Goal: Task Accomplishment & Management: Manage account settings

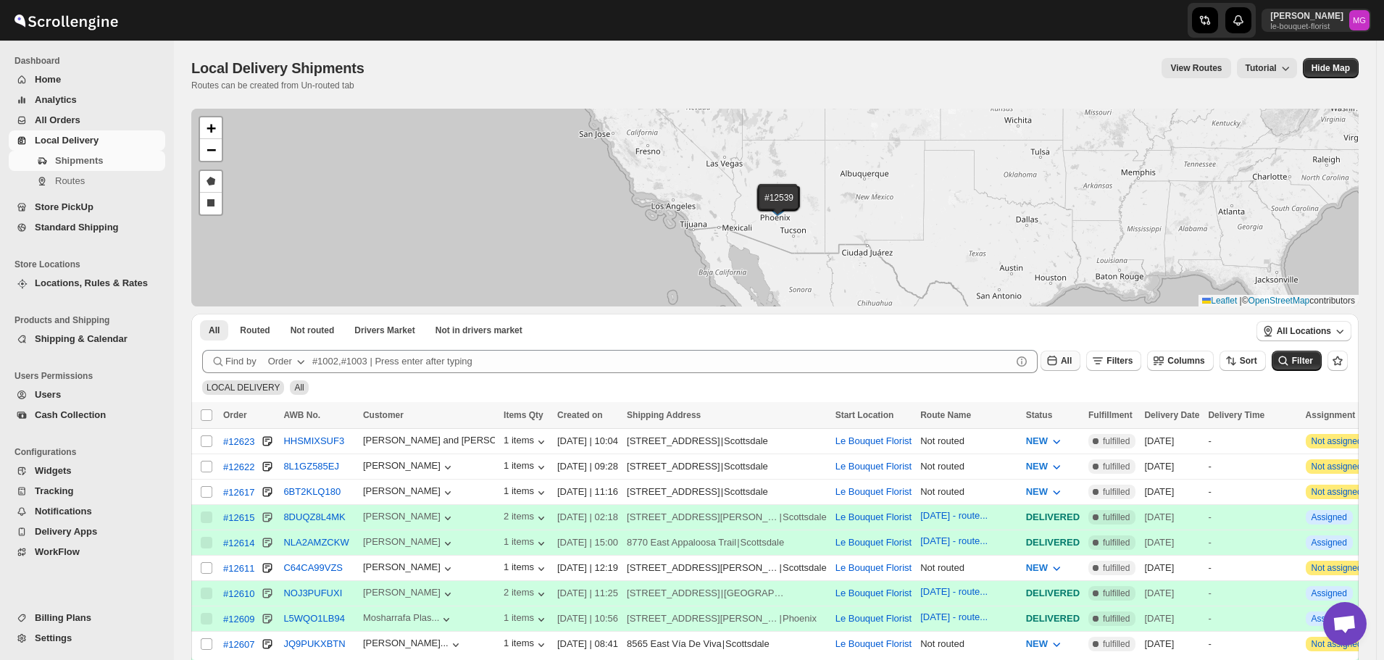
click at [1059, 364] on icon "button" at bounding box center [1052, 361] width 14 height 14
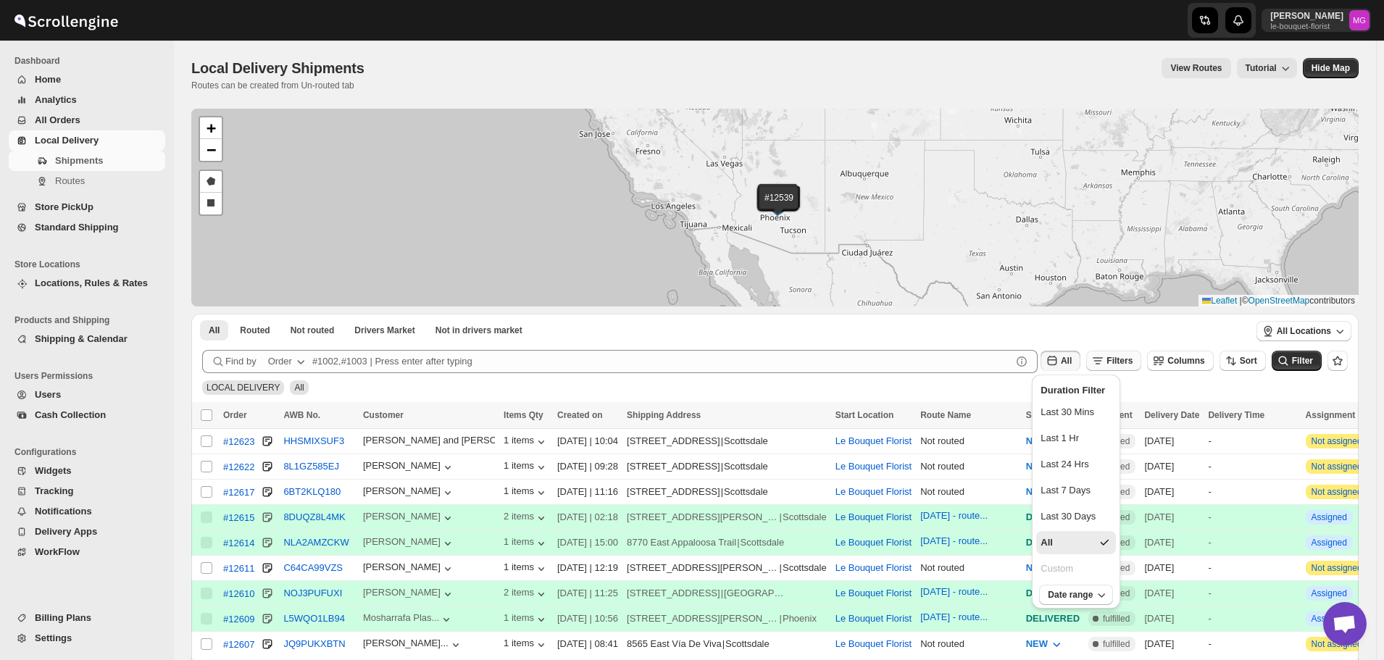
click at [1141, 353] on button "Filters" at bounding box center [1113, 361] width 55 height 20
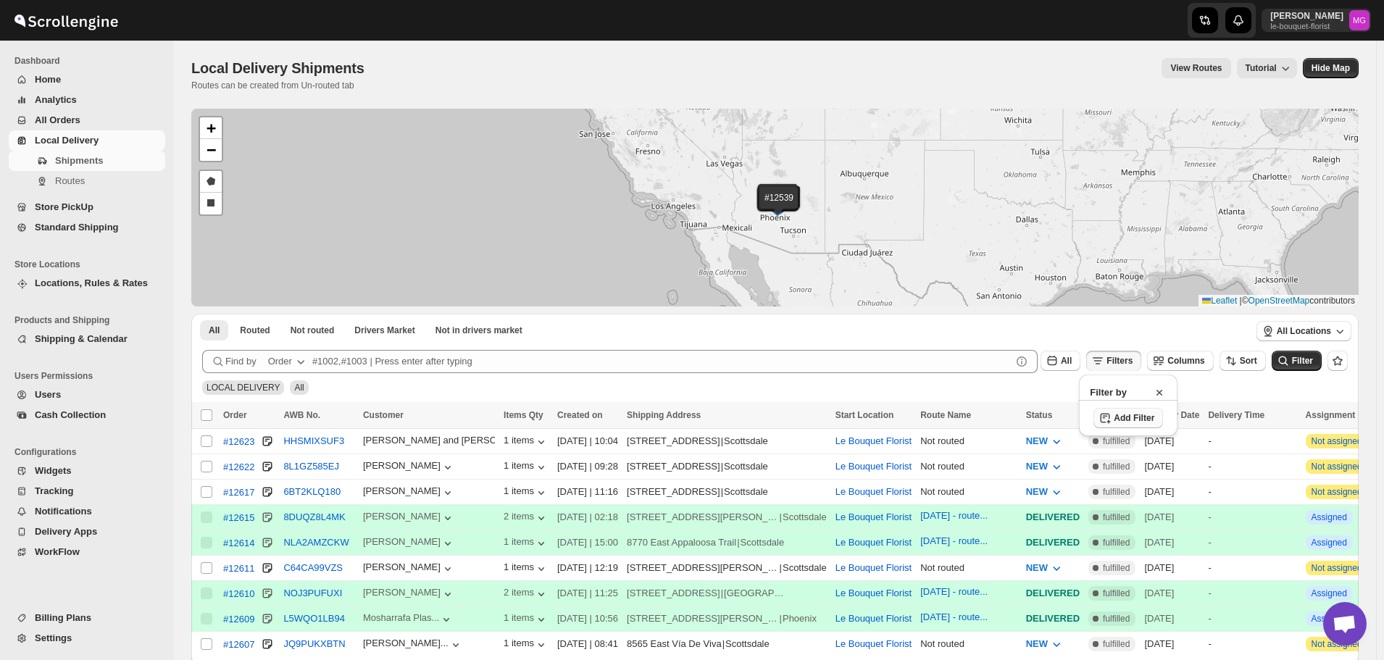
click at [1134, 413] on span "Add Filter" at bounding box center [1134, 418] width 41 height 12
click at [1059, 411] on button "Select" at bounding box center [1047, 419] width 109 height 20
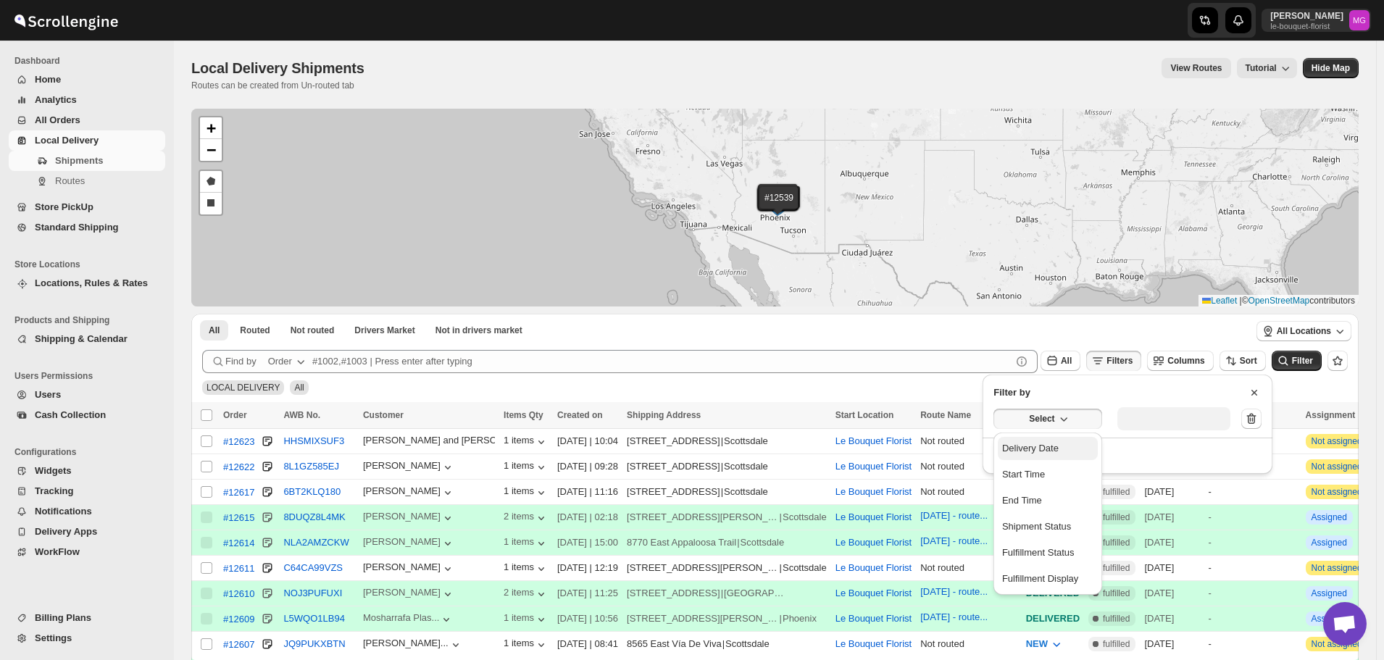
click at [1067, 451] on button "Delivery Date" at bounding box center [1048, 448] width 100 height 23
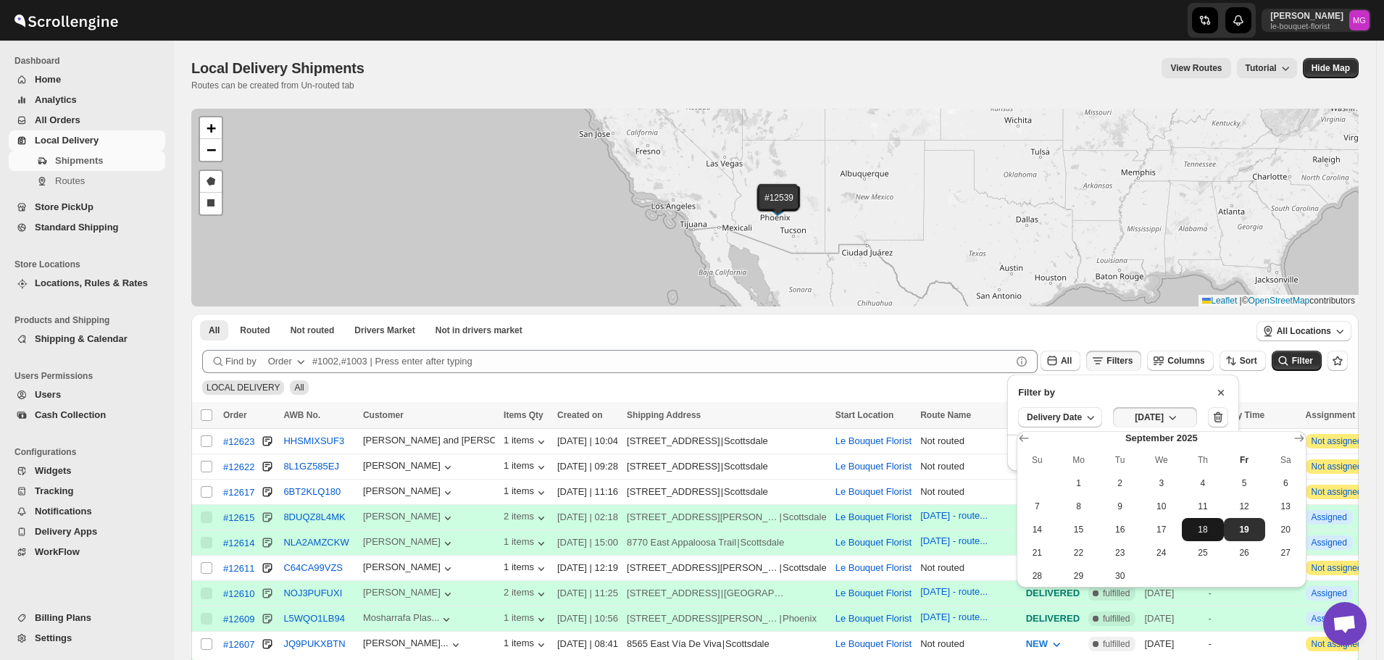
click at [1216, 525] on span "18" at bounding box center [1203, 530] width 30 height 12
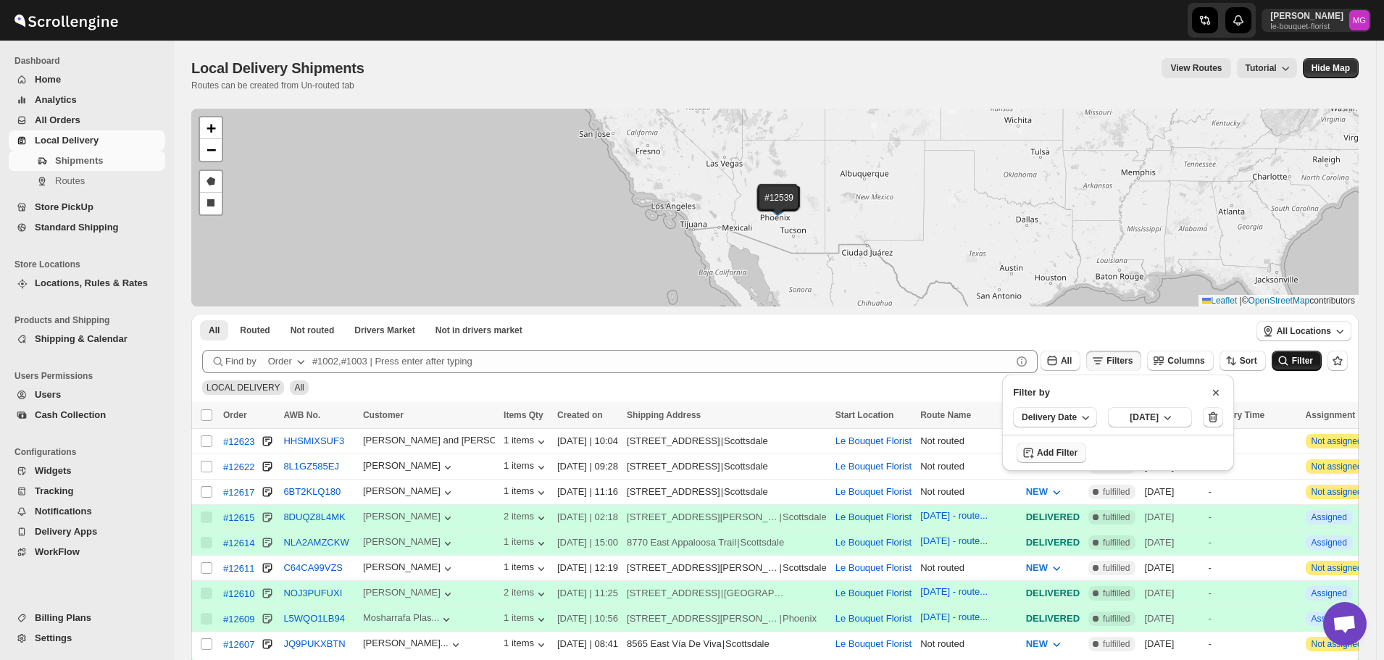
click at [1285, 363] on icon "submit" at bounding box center [1283, 361] width 14 height 14
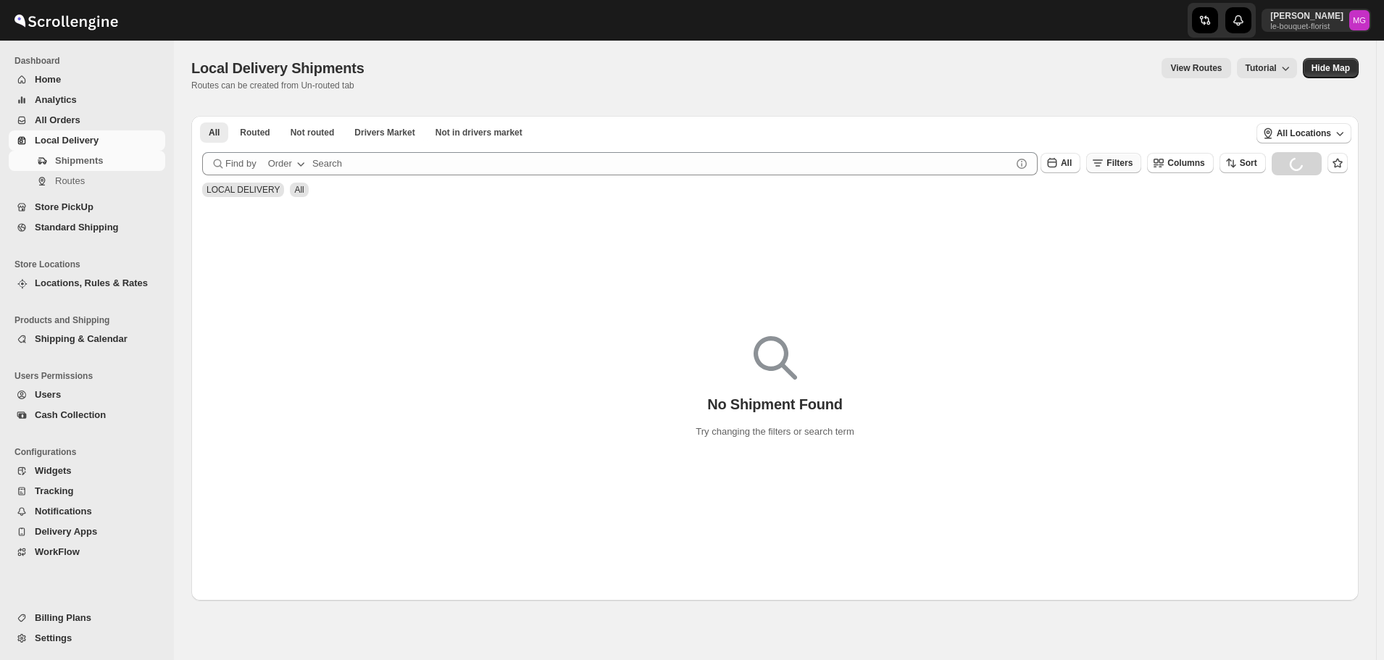
click at [1130, 170] on button "Filters" at bounding box center [1113, 163] width 55 height 20
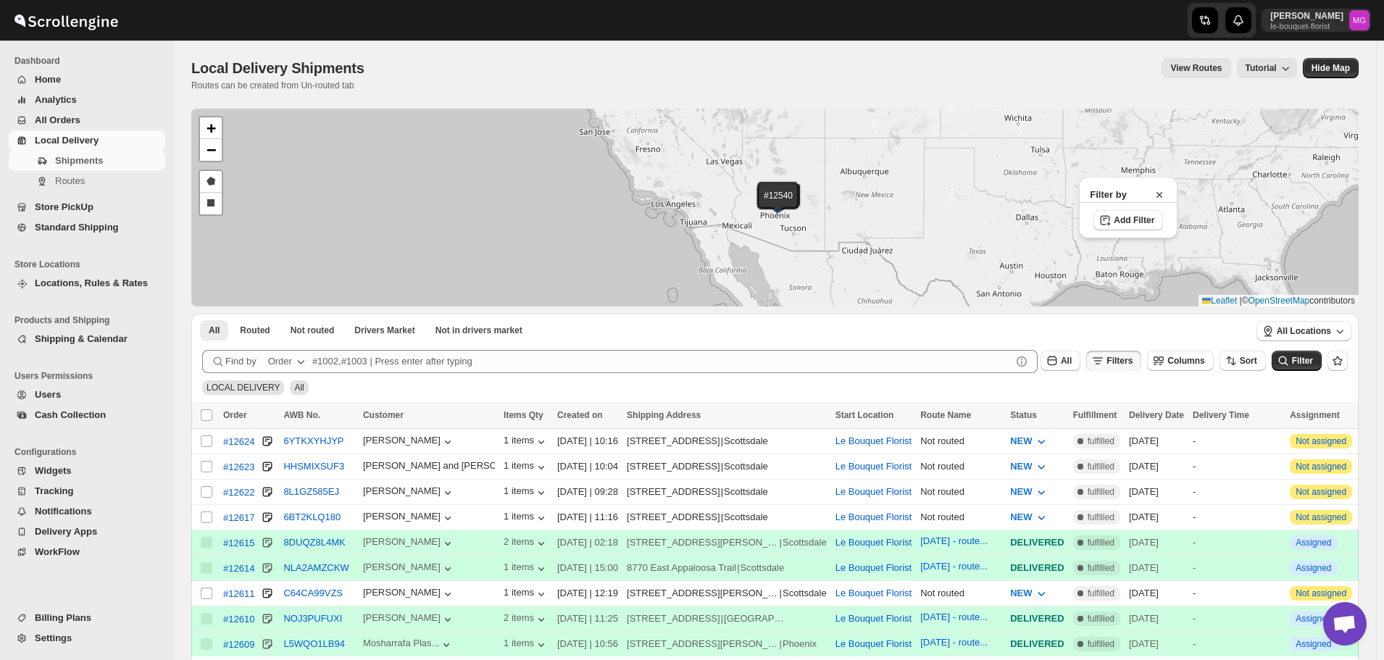
drag, startPoint x: 1151, startPoint y: 362, endPoint x: 1140, endPoint y: 363, distance: 10.9
click at [1141, 362] on button "Filters" at bounding box center [1113, 361] width 55 height 20
click at [1132, 363] on span "Filters" at bounding box center [1119, 361] width 26 height 10
click at [1132, 411] on button "Add Filter" at bounding box center [1128, 418] width 70 height 20
click at [1050, 429] on div "Select" at bounding box center [1127, 419] width 290 height 38
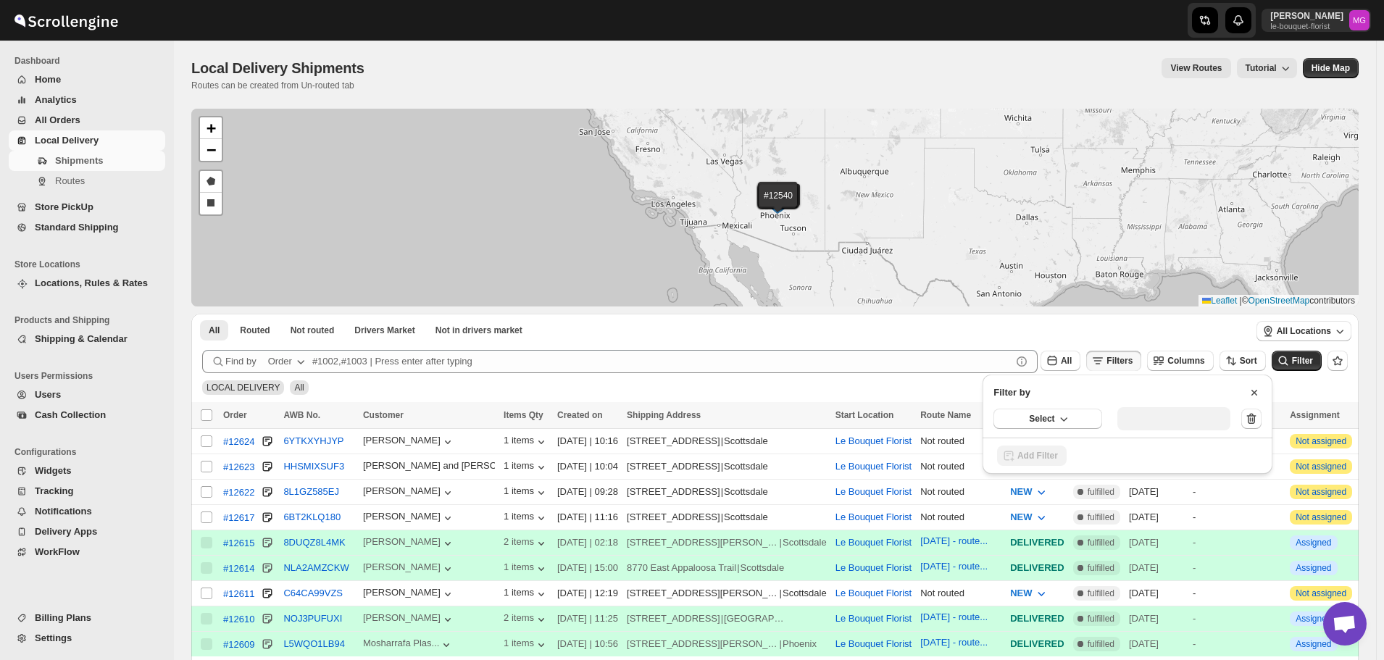
click at [1047, 406] on div "Select" at bounding box center [1127, 419] width 290 height 38
click at [1046, 429] on div "Select" at bounding box center [1127, 419] width 290 height 38
click at [1044, 420] on span "Select" at bounding box center [1041, 419] width 25 height 12
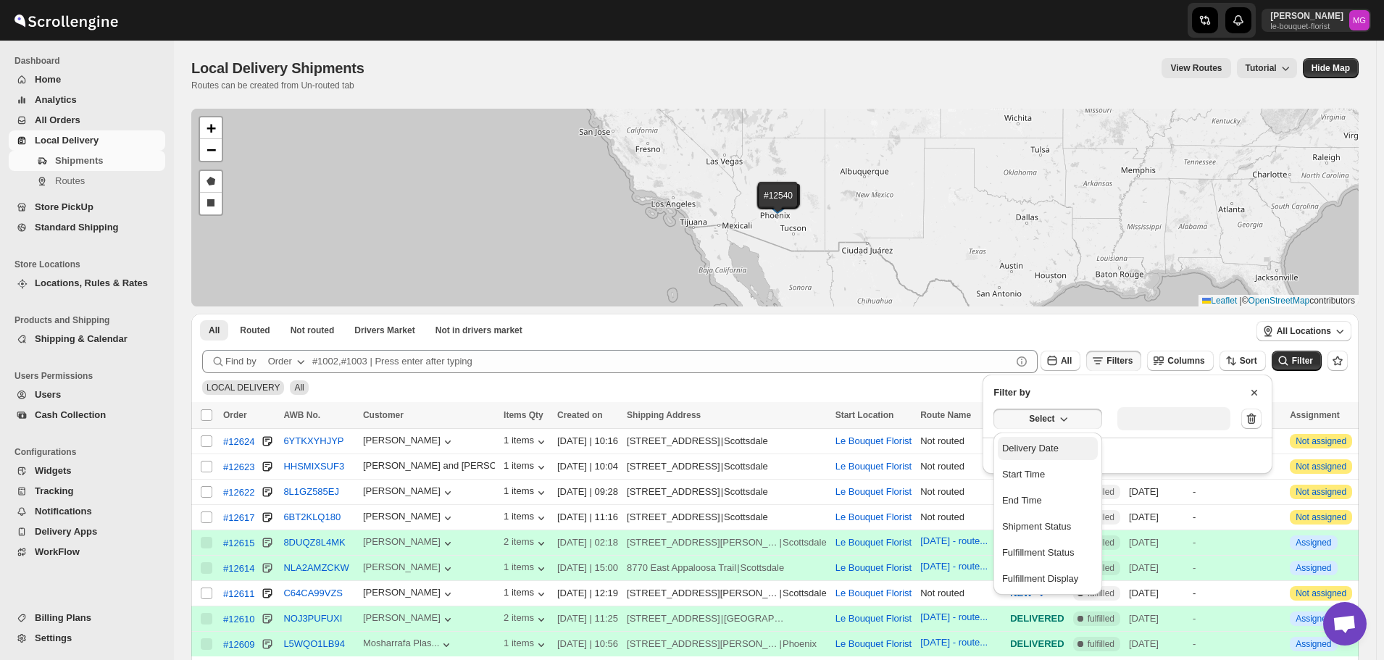
click at [1033, 454] on div "Delivery Date" at bounding box center [1030, 448] width 57 height 14
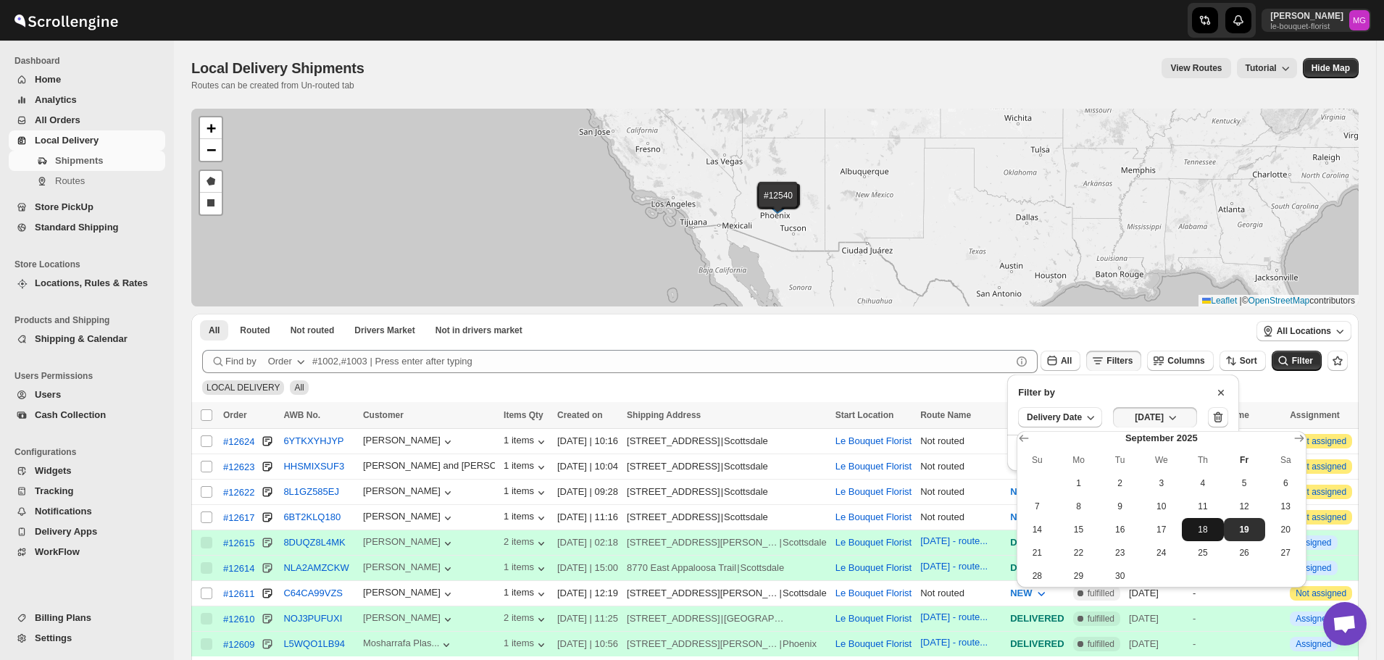
click at [1217, 530] on span "18" at bounding box center [1203, 530] width 30 height 12
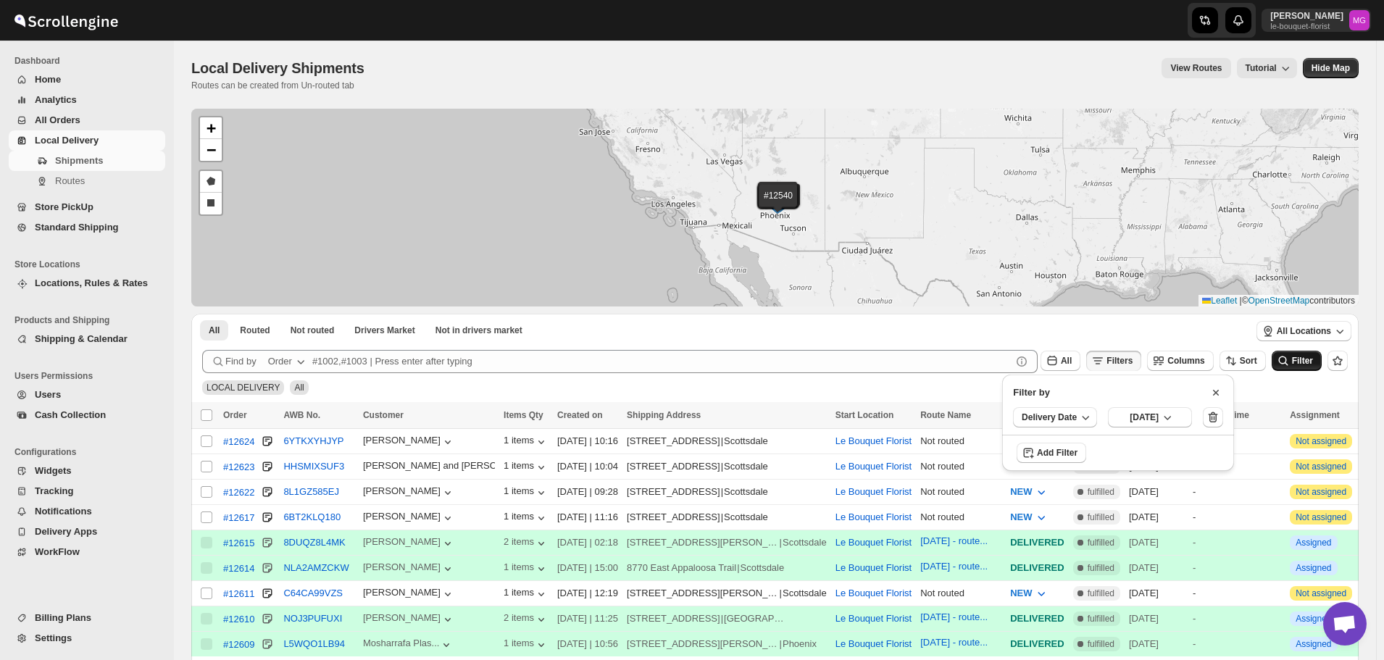
click at [1308, 358] on span "Filter" at bounding box center [1302, 361] width 21 height 10
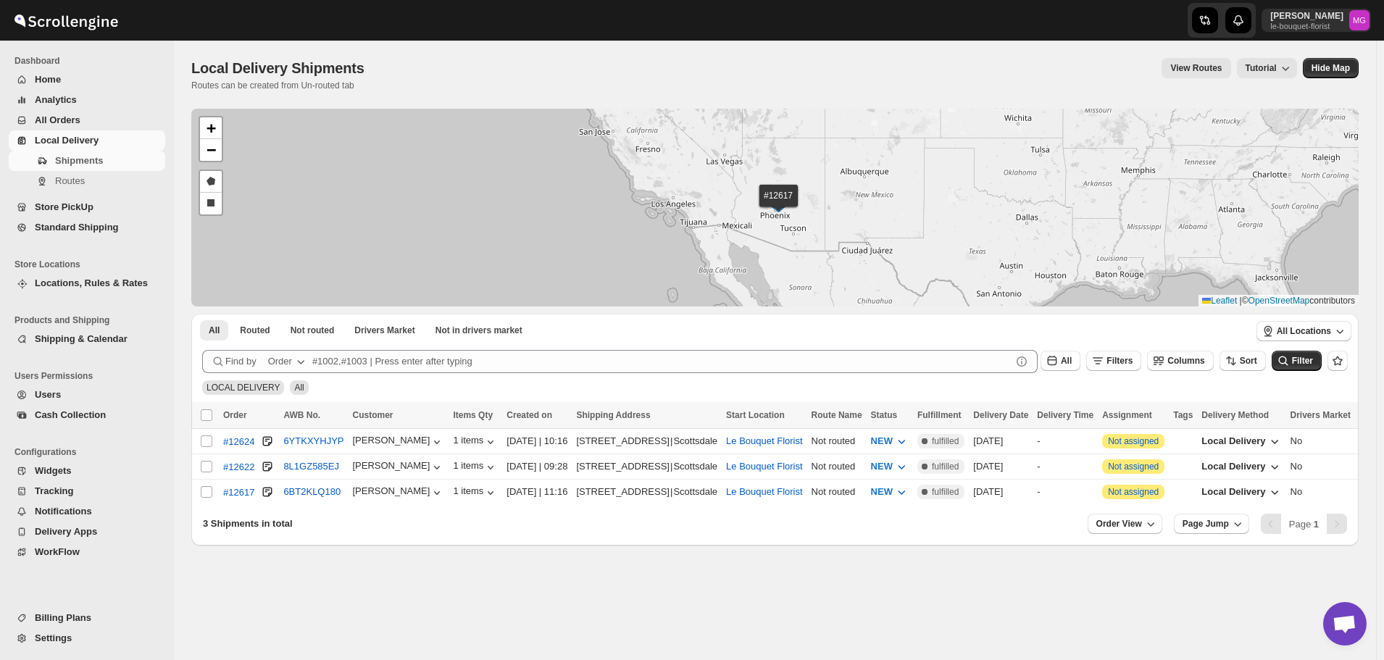
click at [214, 417] on th "Select all shipments" at bounding box center [205, 415] width 28 height 27
click at [211, 417] on input "Select all shipments" at bounding box center [207, 415] width 12 height 12
checkbox input "true"
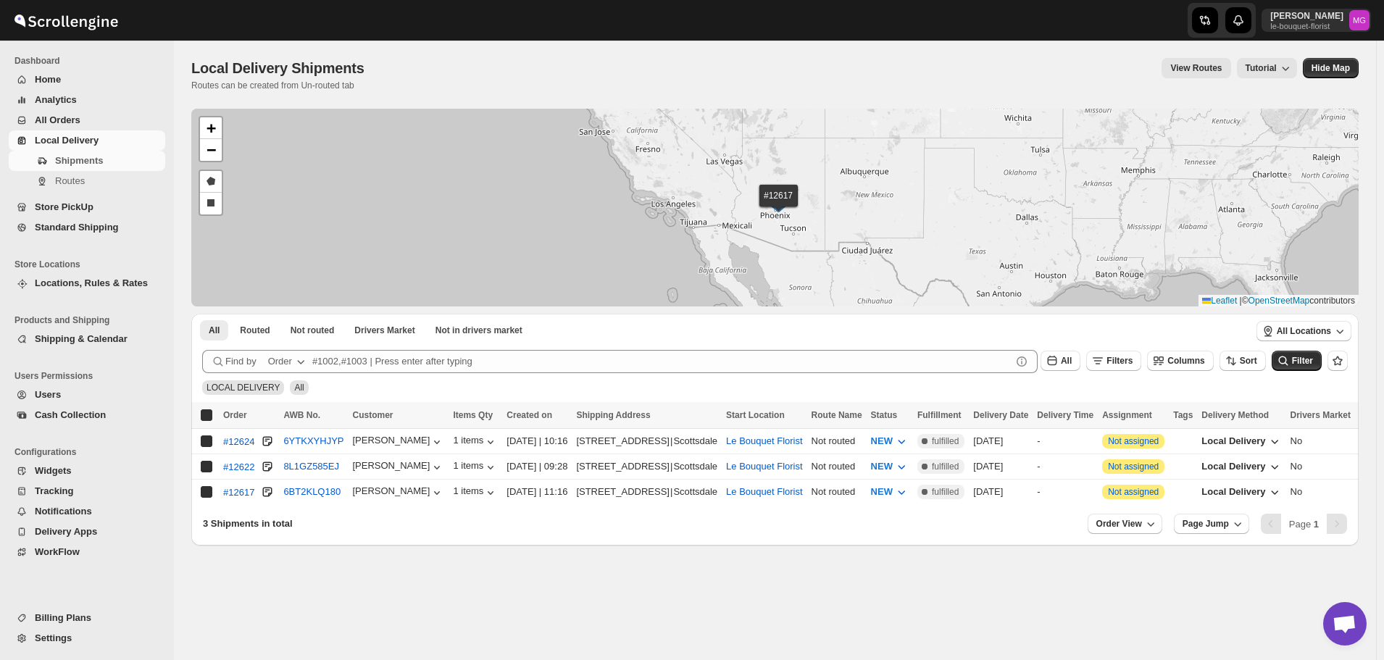
checkbox input "true"
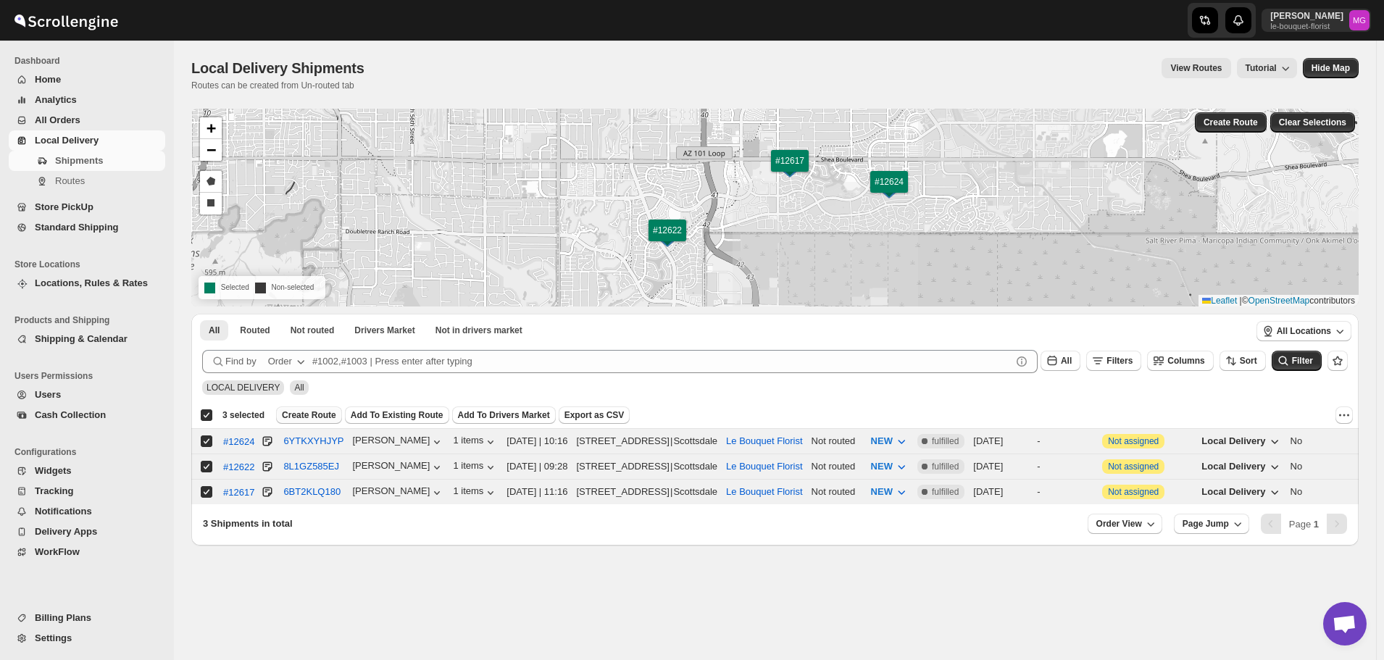
click at [301, 409] on button "Create Route" at bounding box center [309, 414] width 66 height 17
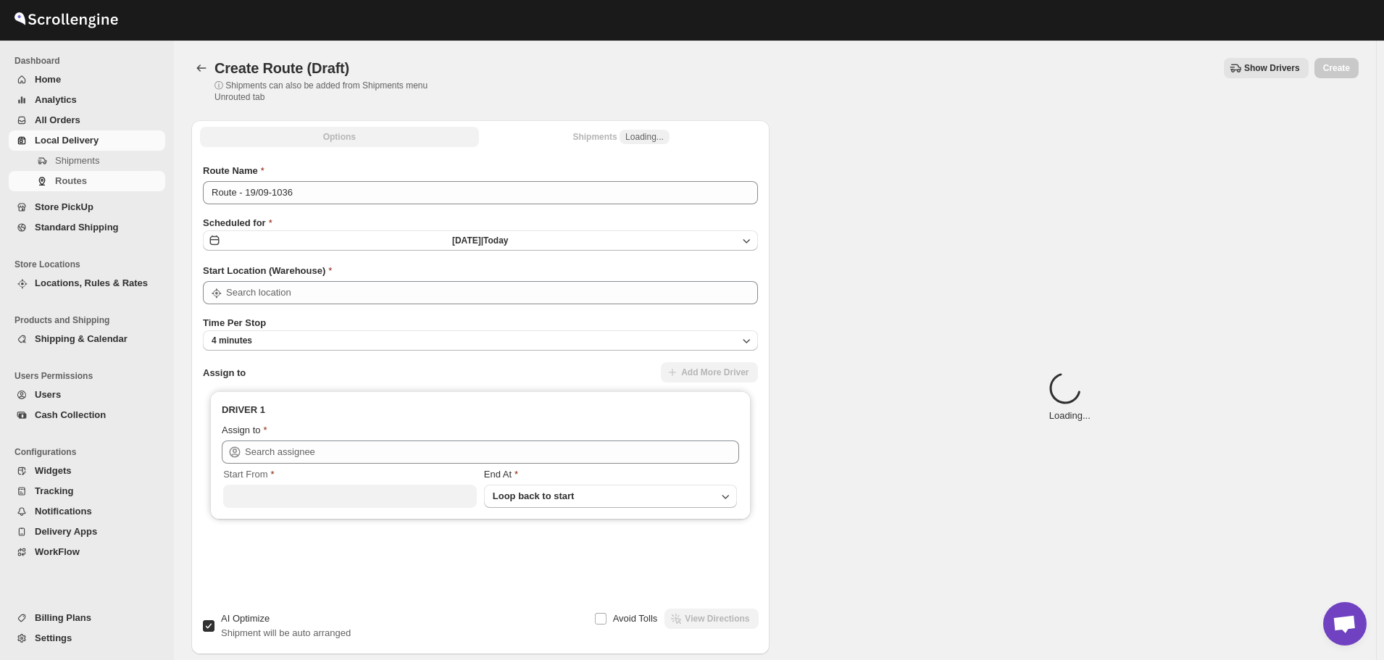
type input "Le Bouquet Florist"
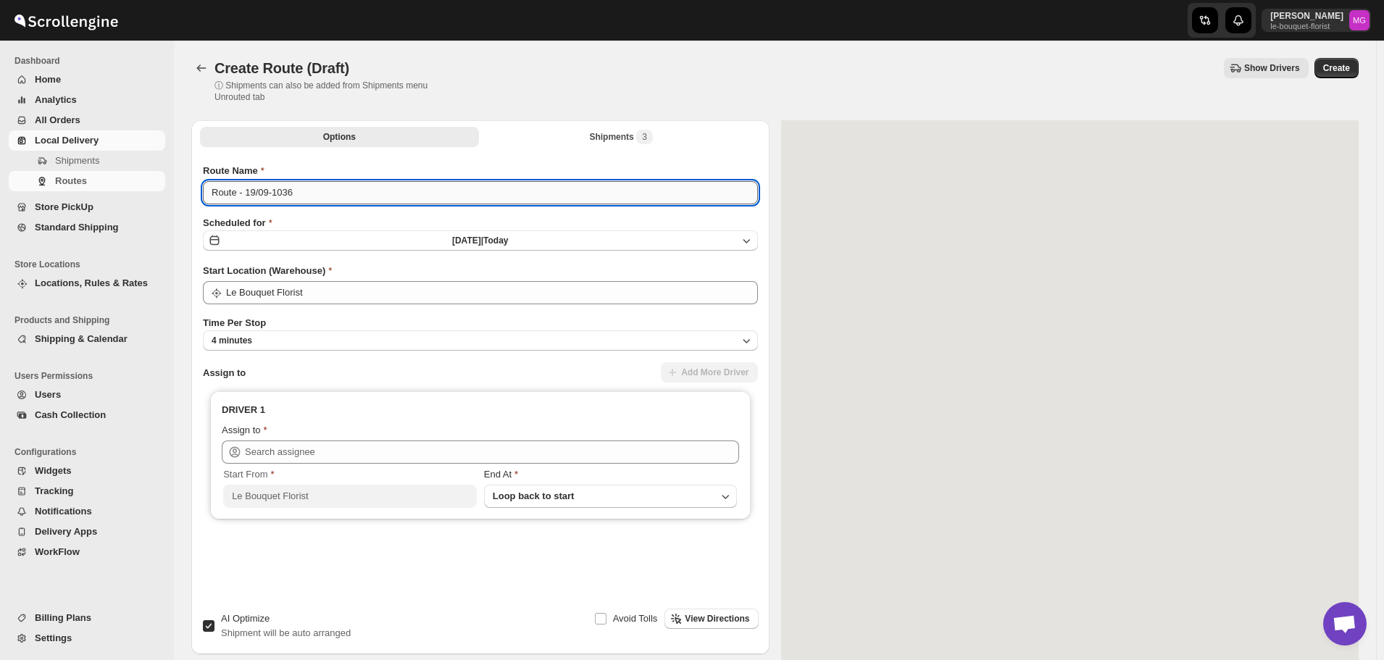
click at [299, 199] on input "Route - 19/09-1036" at bounding box center [480, 192] width 555 height 23
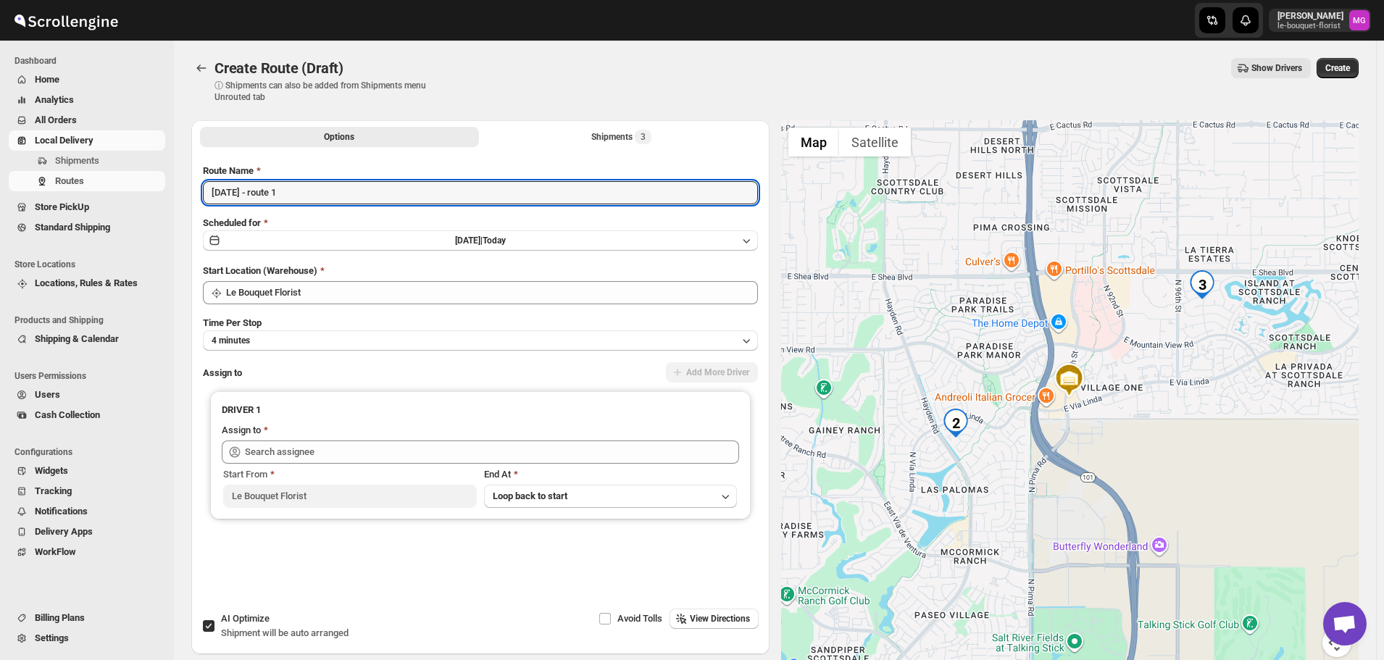
type input "[DATE] - route 1"
click at [267, 635] on span "Shipment will be auto arranged" at bounding box center [285, 632] width 128 height 11
click at [214, 632] on input "AI Optimize Shipment will be auto arranged" at bounding box center [209, 626] width 12 height 12
checkbox input "false"
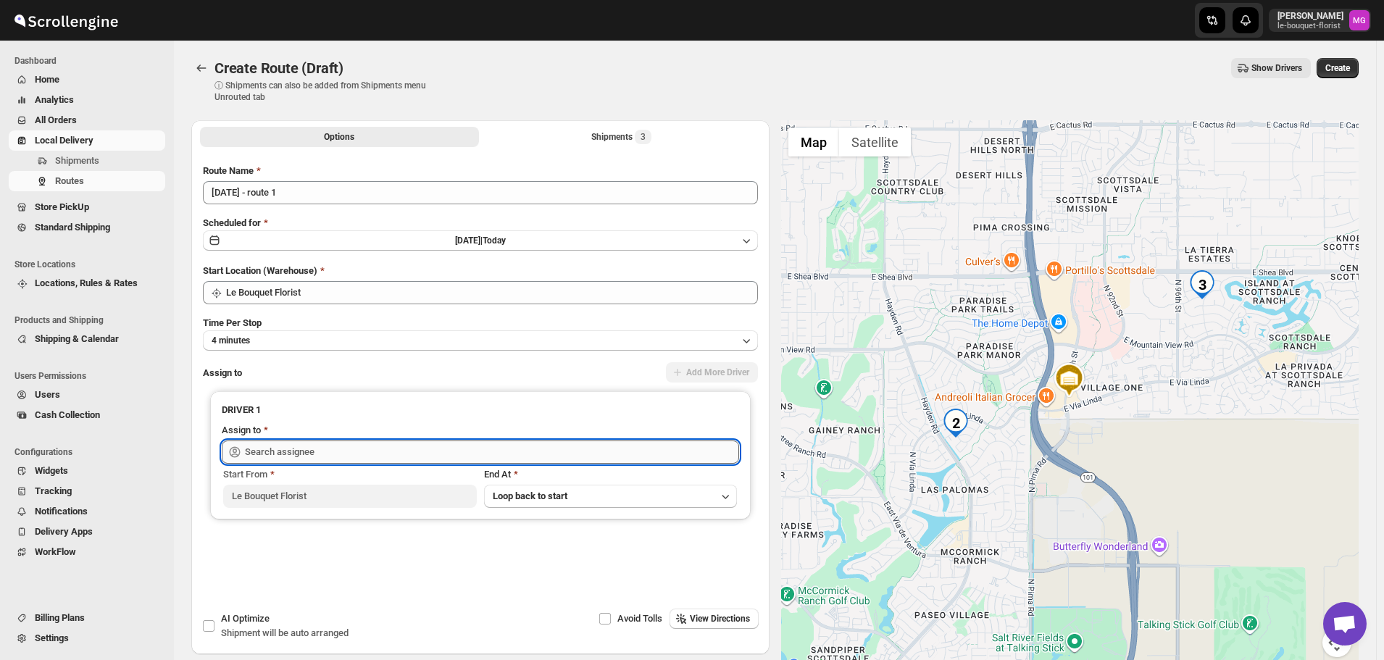
click at [354, 451] on input "text" at bounding box center [492, 452] width 494 height 23
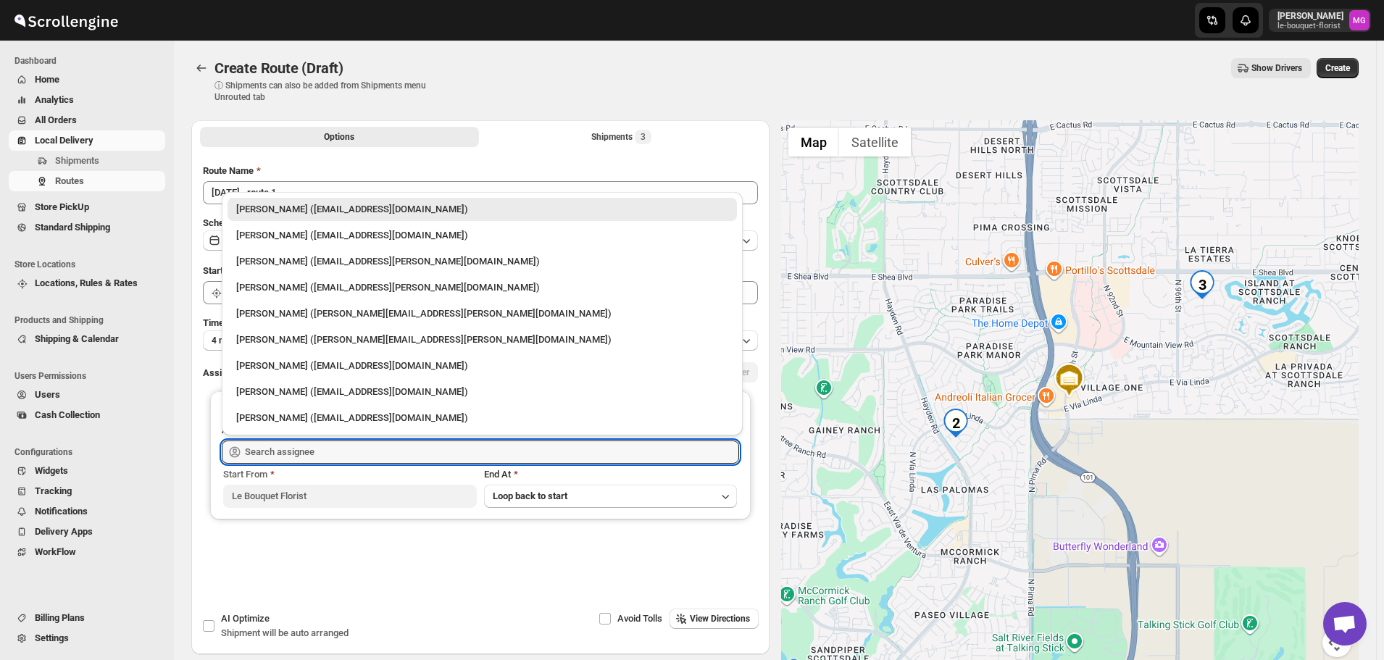
click at [570, 152] on div "Route Name [DATE] - route 1 Scheduled for [DATE] | [DATE] Start Location (Wareh…" at bounding box center [480, 380] width 578 height 456
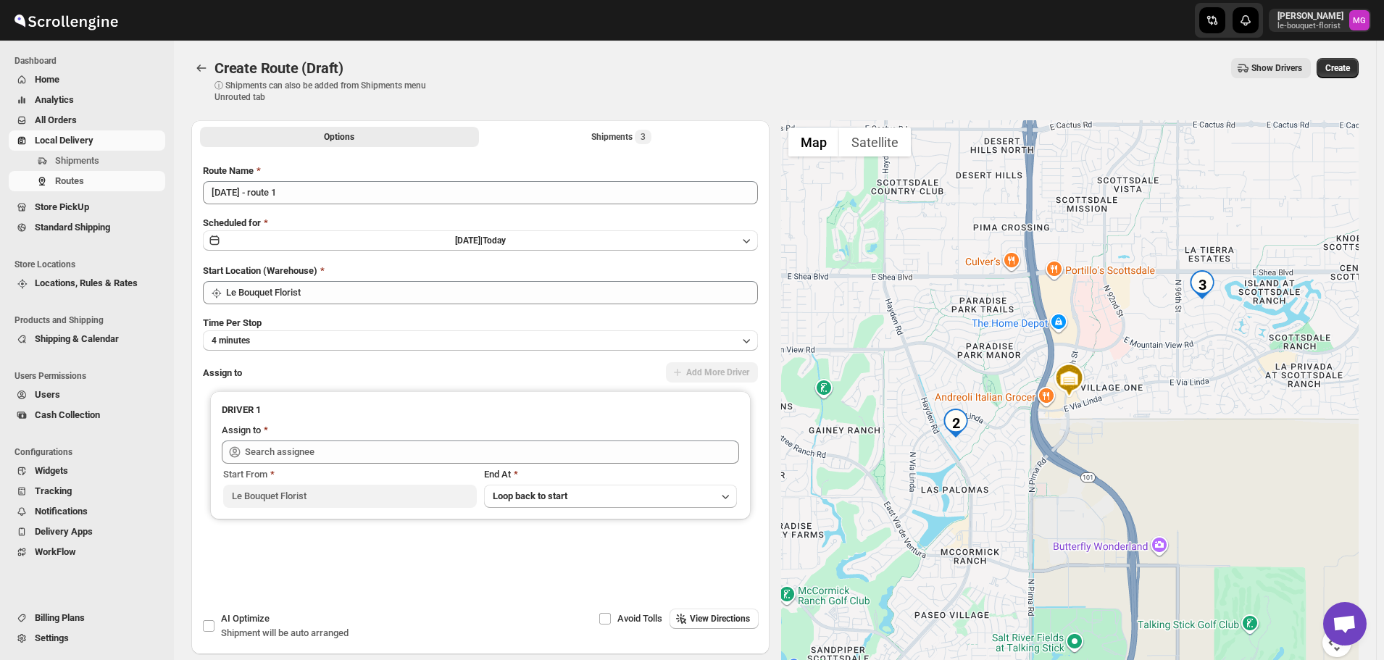
click at [585, 148] on div "Options Shipments 3 More views Options Shipments 3 More views" at bounding box center [480, 136] width 578 height 32
click at [588, 142] on button "Shipments 3" at bounding box center [621, 137] width 279 height 20
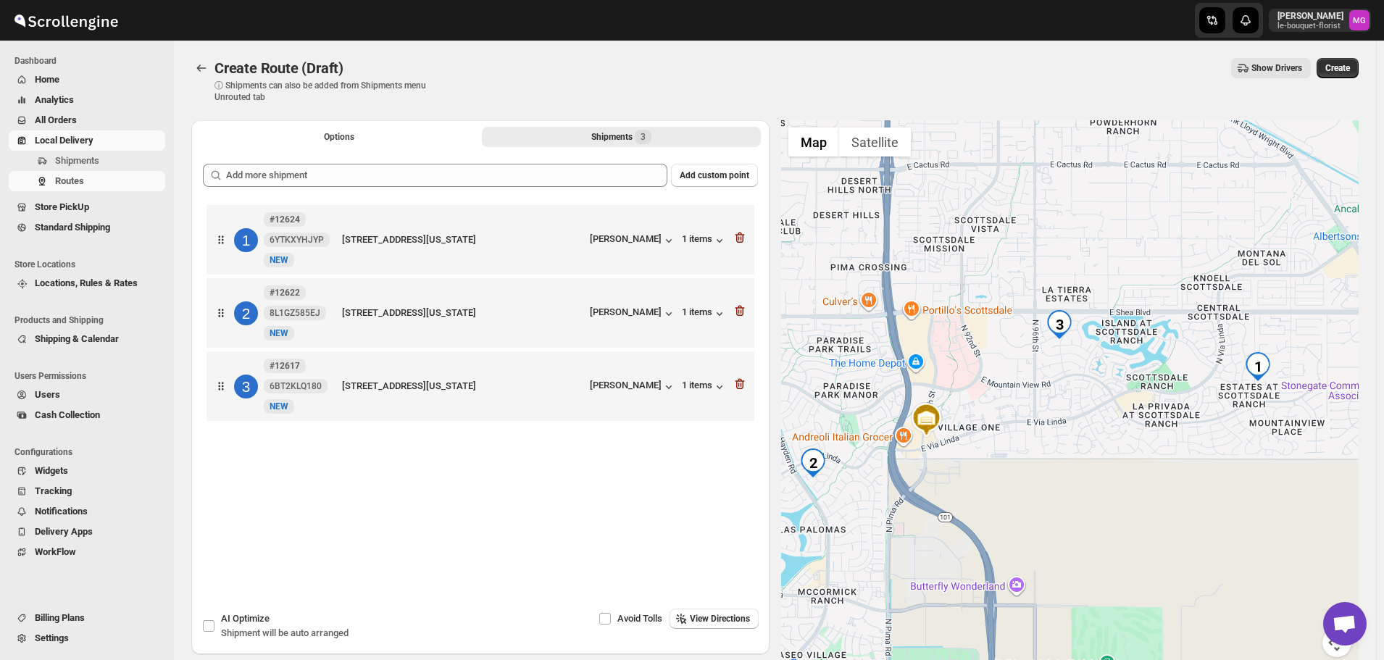
drag, startPoint x: 1257, startPoint y: 381, endPoint x: 1113, endPoint y: 422, distance: 149.8
click at [1113, 422] on div at bounding box center [1070, 397] width 578 height 554
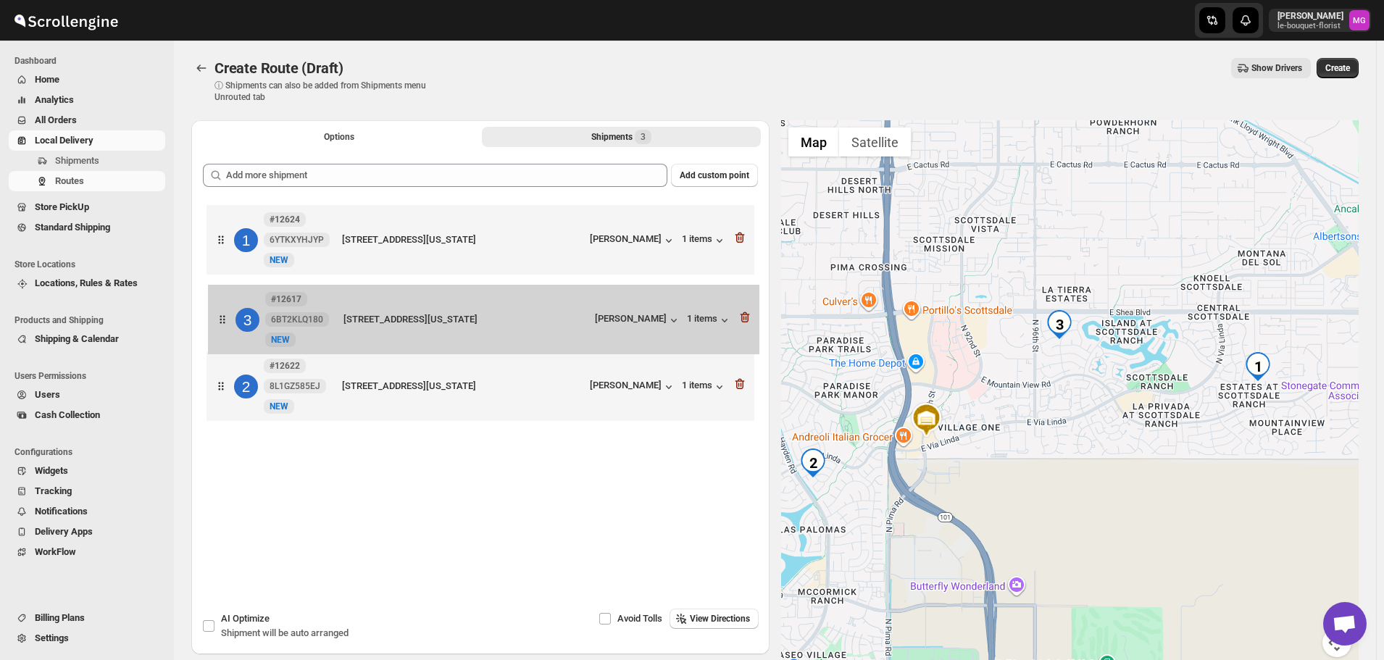
drag, startPoint x: 482, startPoint y: 393, endPoint x: 483, endPoint y: 320, distance: 73.9
click at [483, 320] on div "1 #12624 6YTKXYHJYP [GEOGRAPHIC_DATA][STREET_ADDRESS][US_STATE] [PERSON_NAME] 1…" at bounding box center [480, 314] width 555 height 227
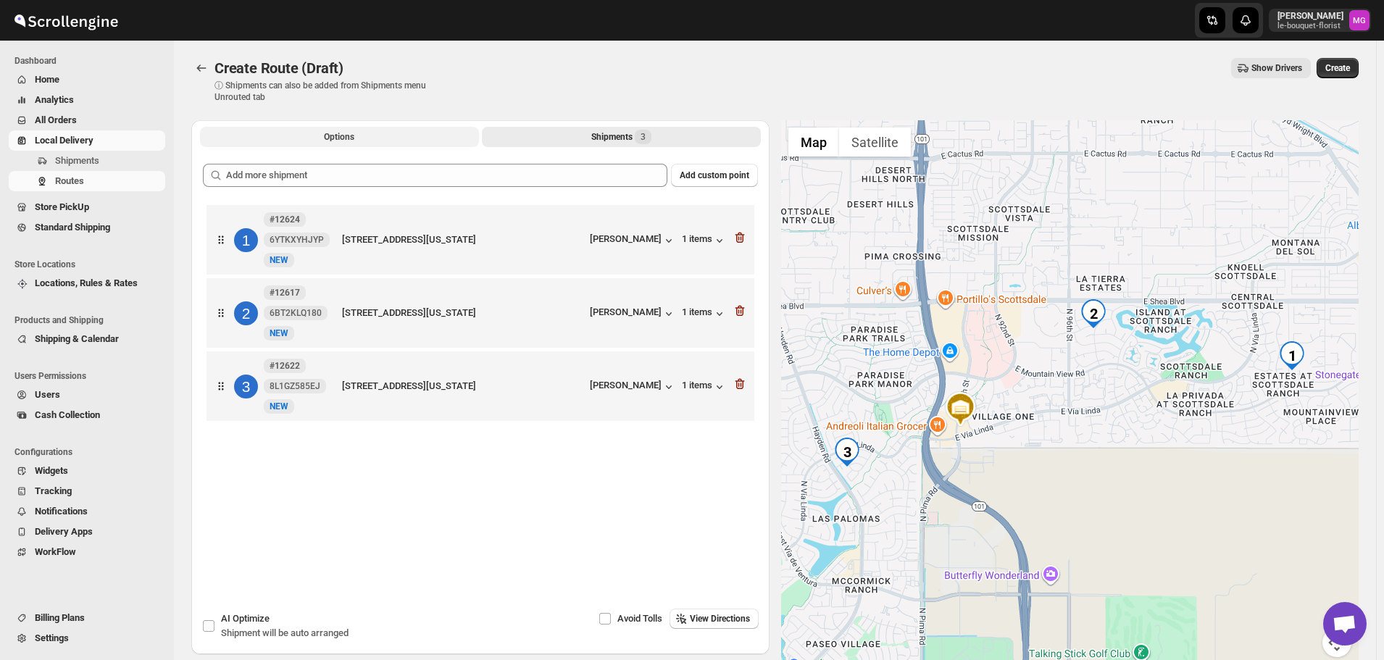
click at [356, 133] on button "Options" at bounding box center [339, 137] width 279 height 20
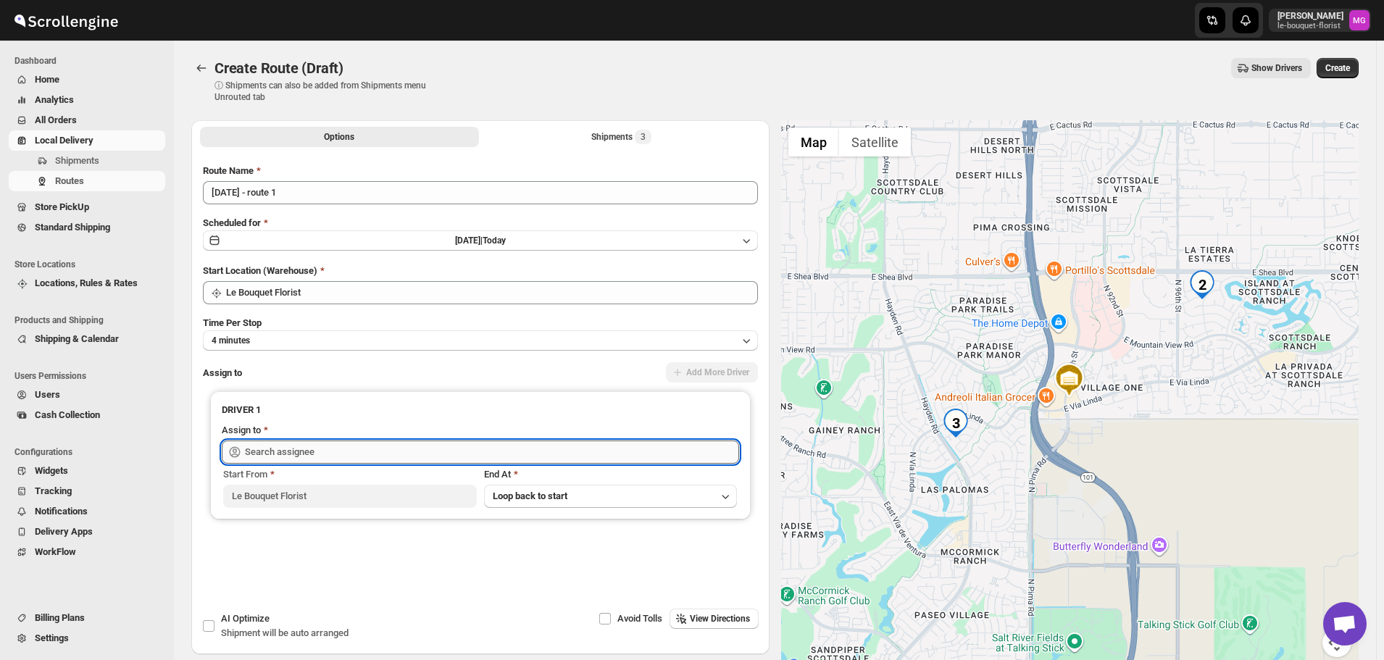
click at [301, 447] on input "text" at bounding box center [492, 452] width 494 height 23
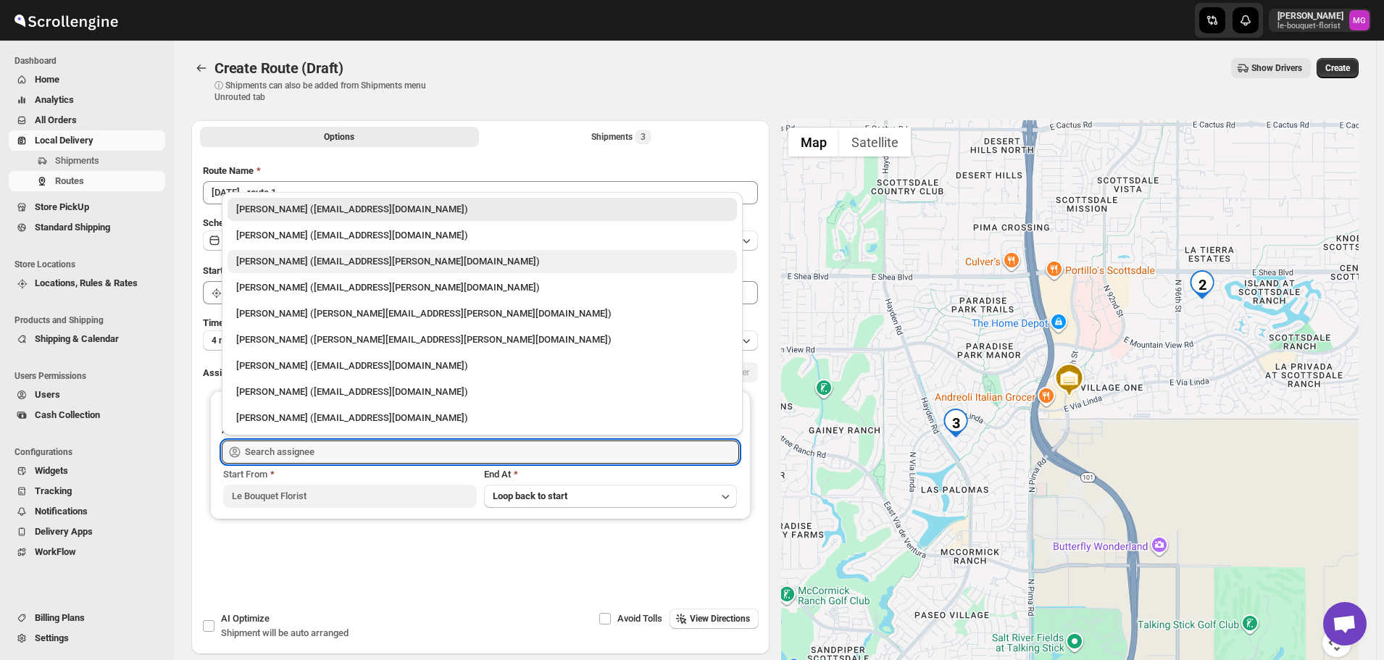
click at [311, 254] on div "[PERSON_NAME] ([EMAIL_ADDRESS][PERSON_NAME][DOMAIN_NAME])" at bounding box center [482, 261] width 509 height 23
type input "[PERSON_NAME] ([EMAIL_ADDRESS][PERSON_NAME][DOMAIN_NAME])"
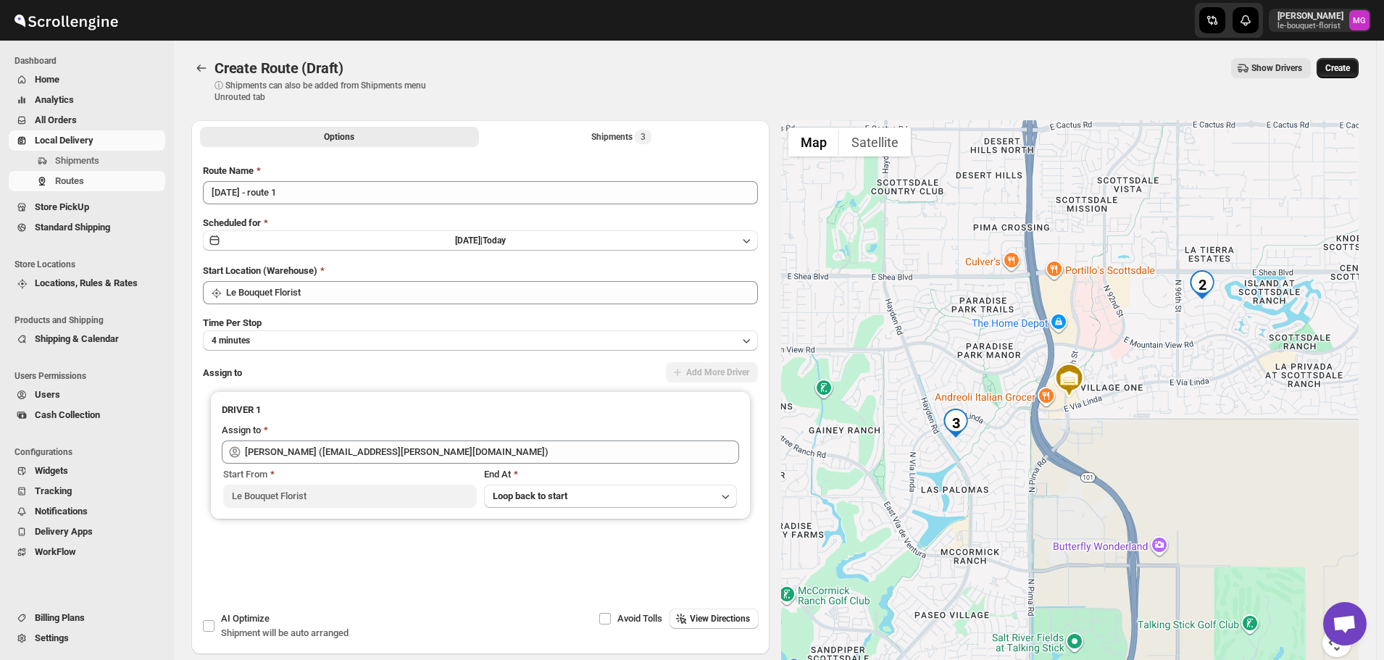
click at [1333, 74] on button "Create" at bounding box center [1337, 68] width 42 height 20
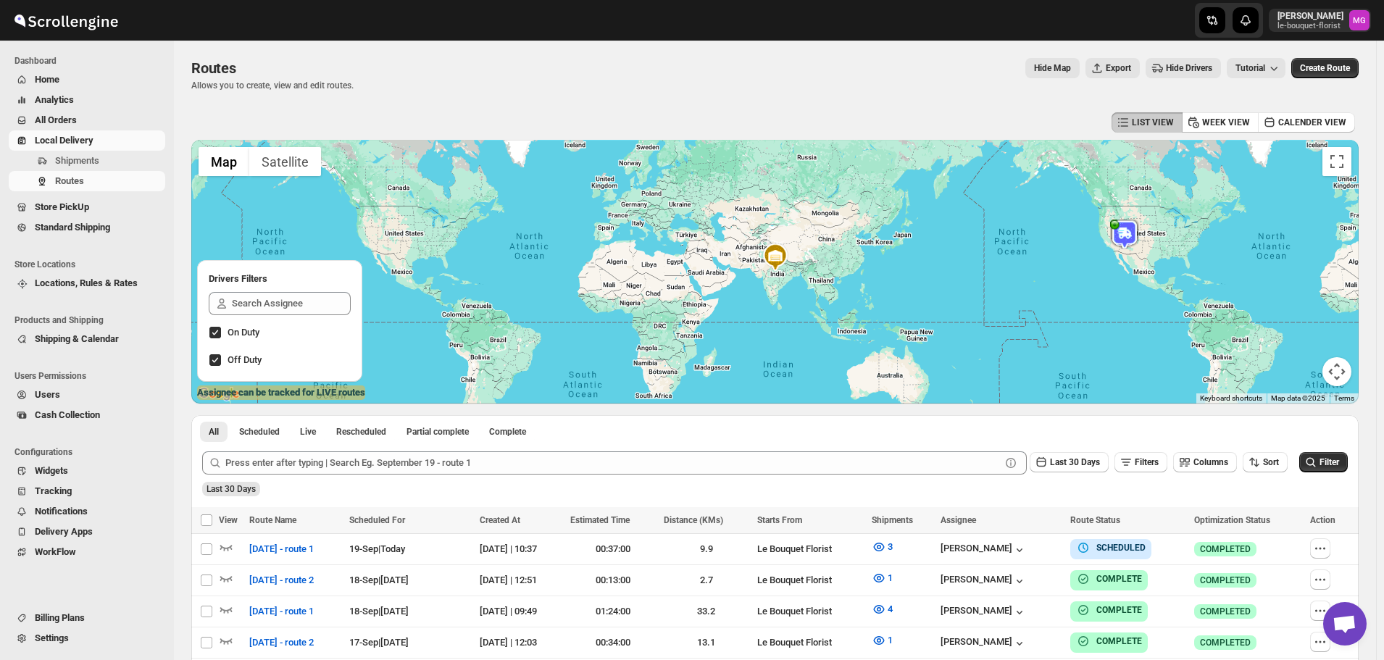
click at [84, 121] on span "All Orders" at bounding box center [99, 120] width 128 height 14
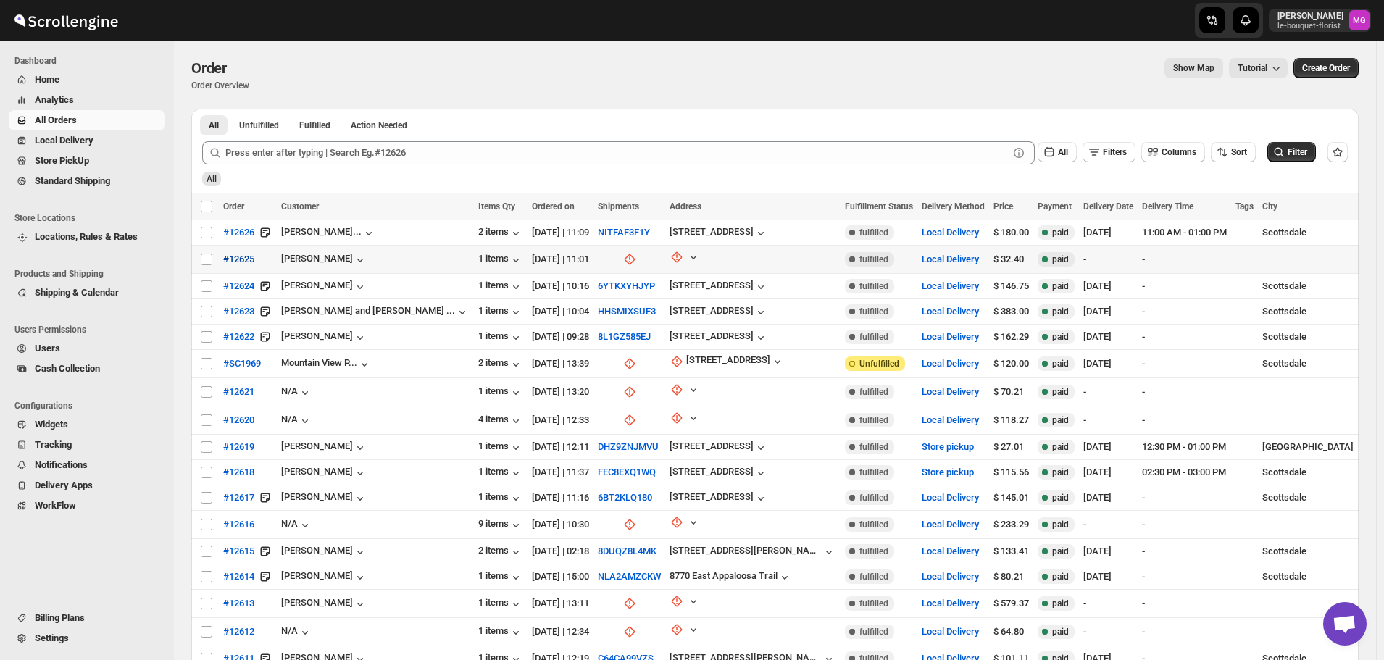
click at [235, 254] on span "#12625" at bounding box center [238, 259] width 31 height 14
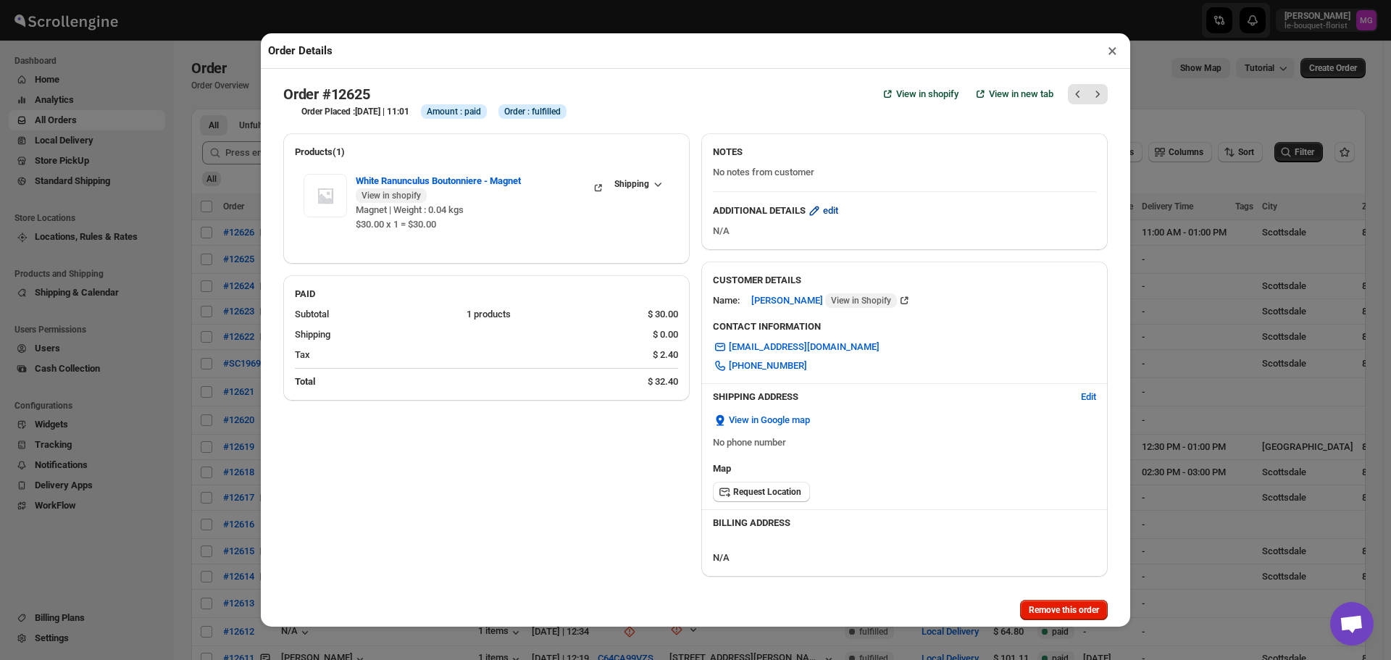
click at [824, 214] on span "edit" at bounding box center [830, 211] width 15 height 14
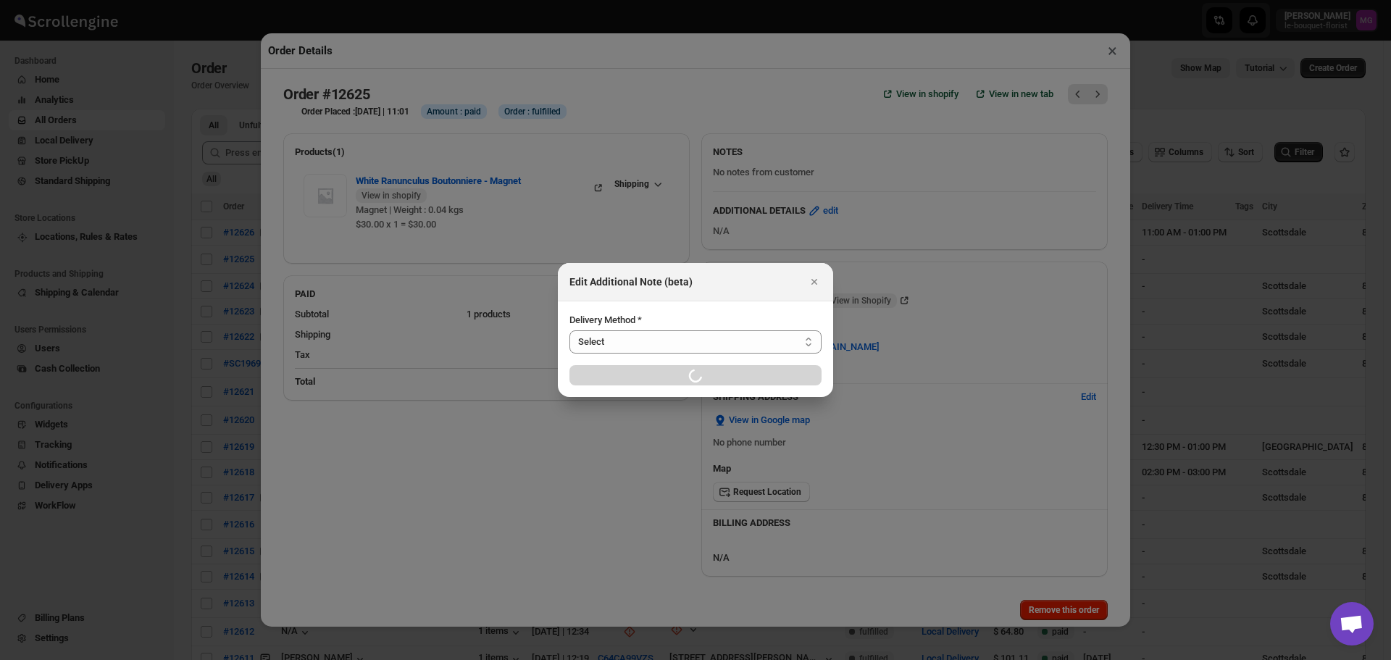
select select "LOCAL_DELIVERY"
select select "LOCATION_BASES"
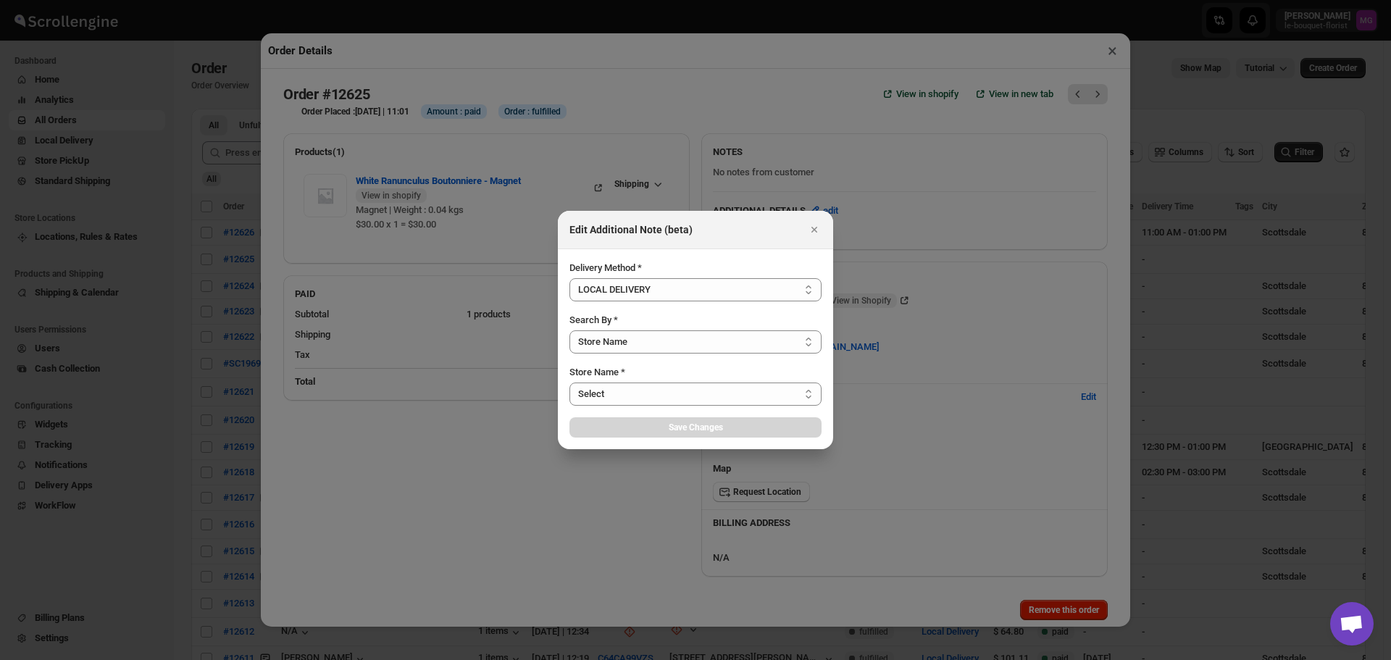
select select "67182988fdd300583c220c76"
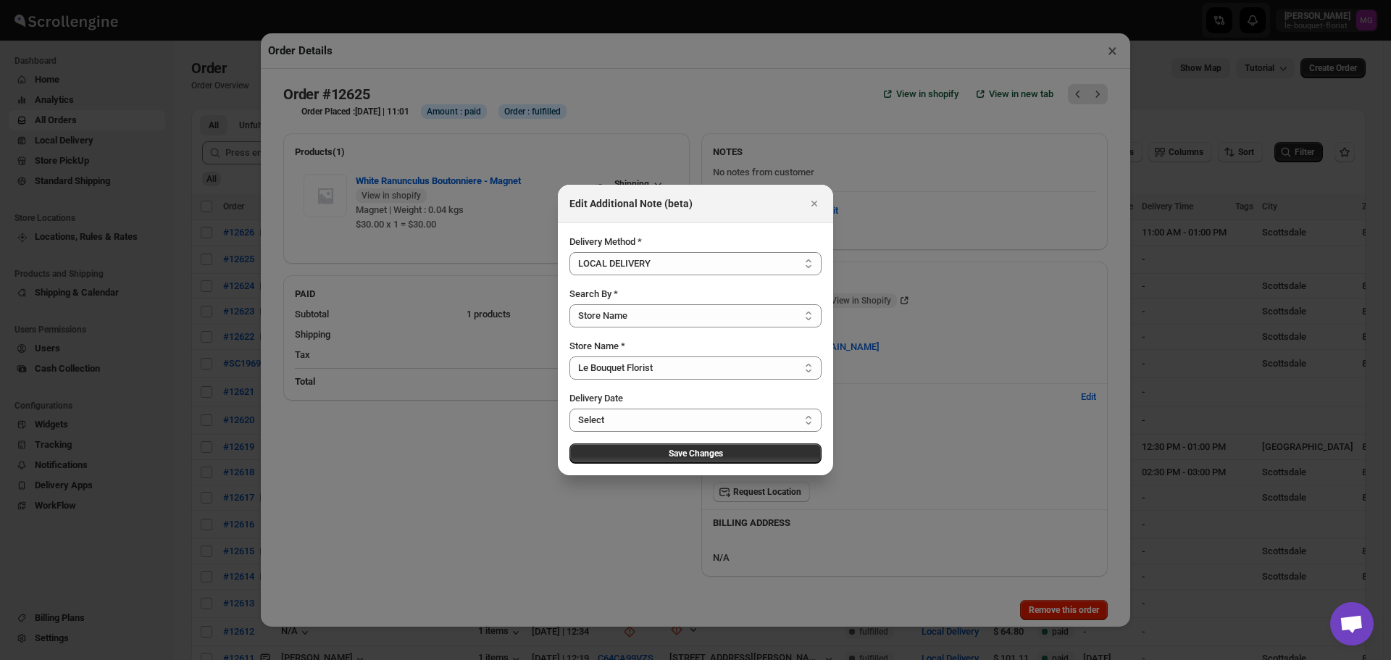
click at [624, 285] on div "Delivery Method * Select LOCAL DELIVERY STORE PICKUP STANDARD SHIPPING LOCAL DE…" at bounding box center [695, 349] width 252 height 229
click at [634, 272] on select "Select LOCAL DELIVERY STORE PICKUP STANDARD SHIPPING" at bounding box center [695, 263] width 252 height 23
select select "STORE_PICKUP"
click at [569, 275] on select "Select LOCAL DELIVERY STORE PICKUP STANDARD SHIPPING" at bounding box center [695, 263] width 252 height 23
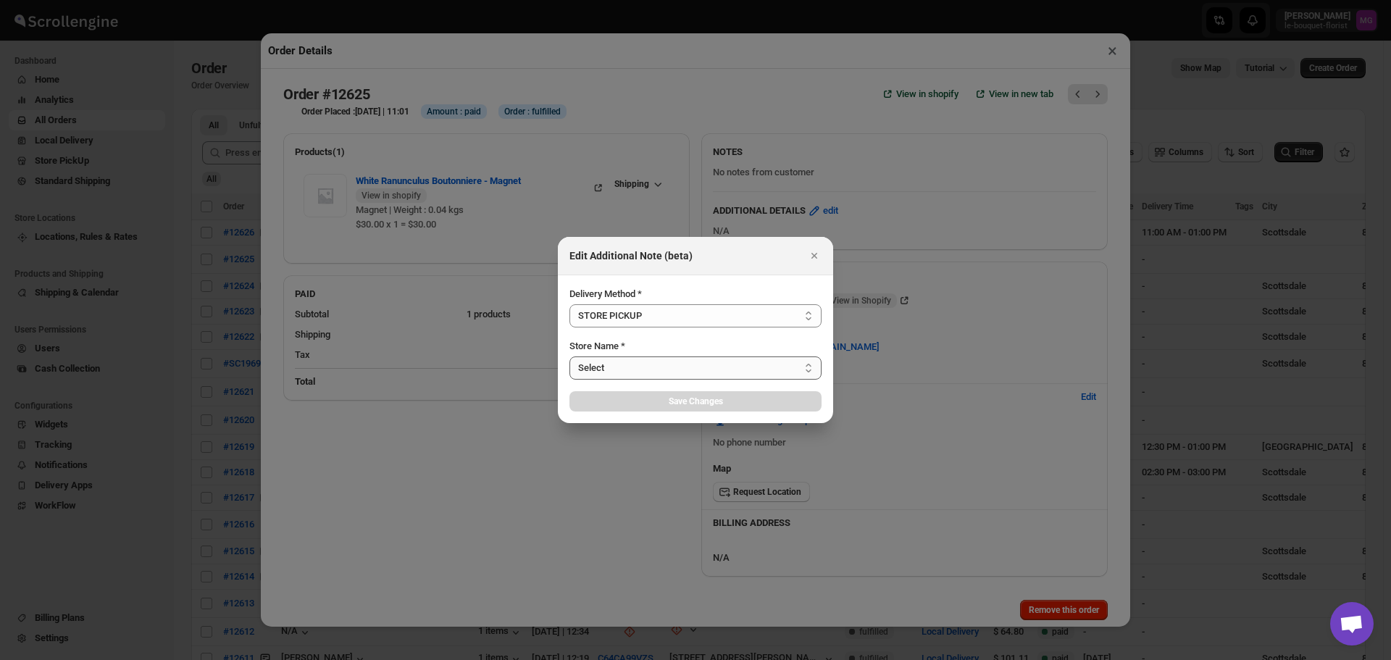
click at [592, 371] on select "Select Le Bouquet Florist" at bounding box center [695, 367] width 252 height 23
select select "67182988fdd300583c220c76"
click at [569, 356] on select "Select Le Bouquet Florist" at bounding box center [695, 367] width 252 height 23
select select "67182988fdd300583c220c76"
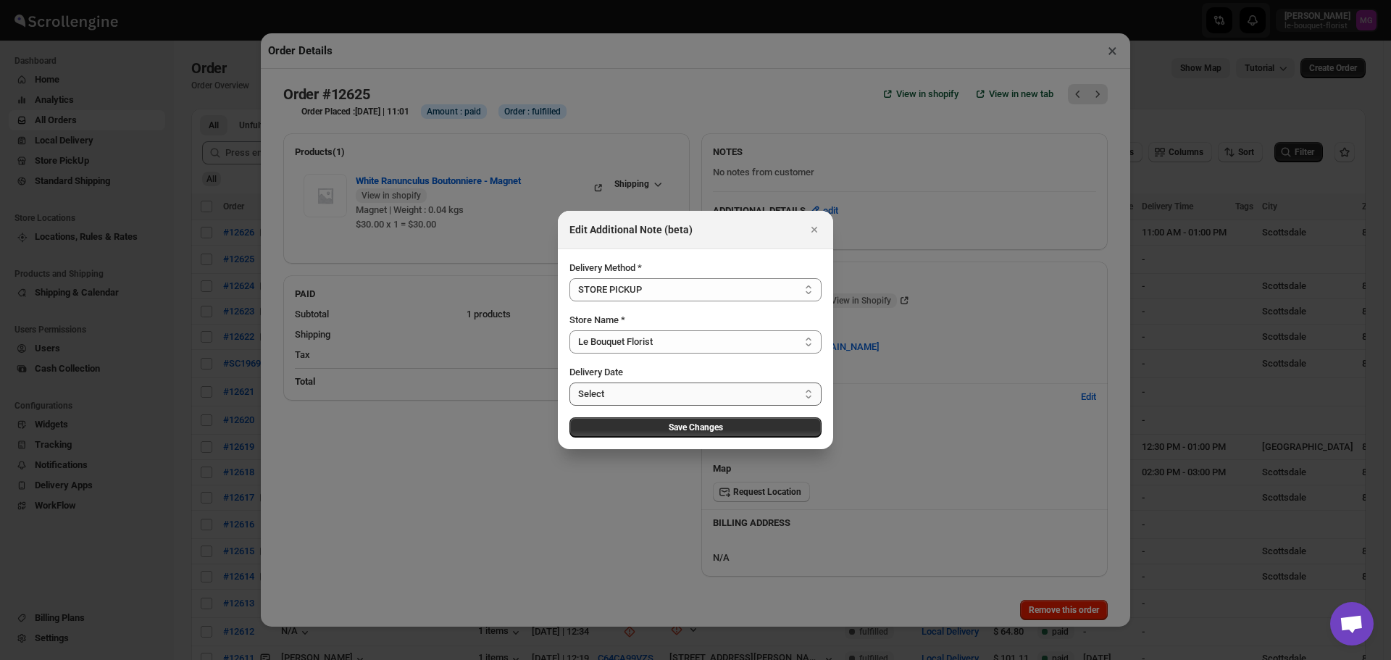
click at [633, 398] on select "Select [DATE] [DATE] [DATE] [DATE] [DATE] [DATE] [DATE] [DATE] [DATE] [DATE] [D…" at bounding box center [695, 394] width 252 height 23
select select "[DATE]"
click at [569, 383] on select "Select [DATE] [DATE] [DATE] [DATE] [DATE] [DATE] [DATE] [DATE] [DATE] [DATE] [D…" at bounding box center [695, 394] width 252 height 23
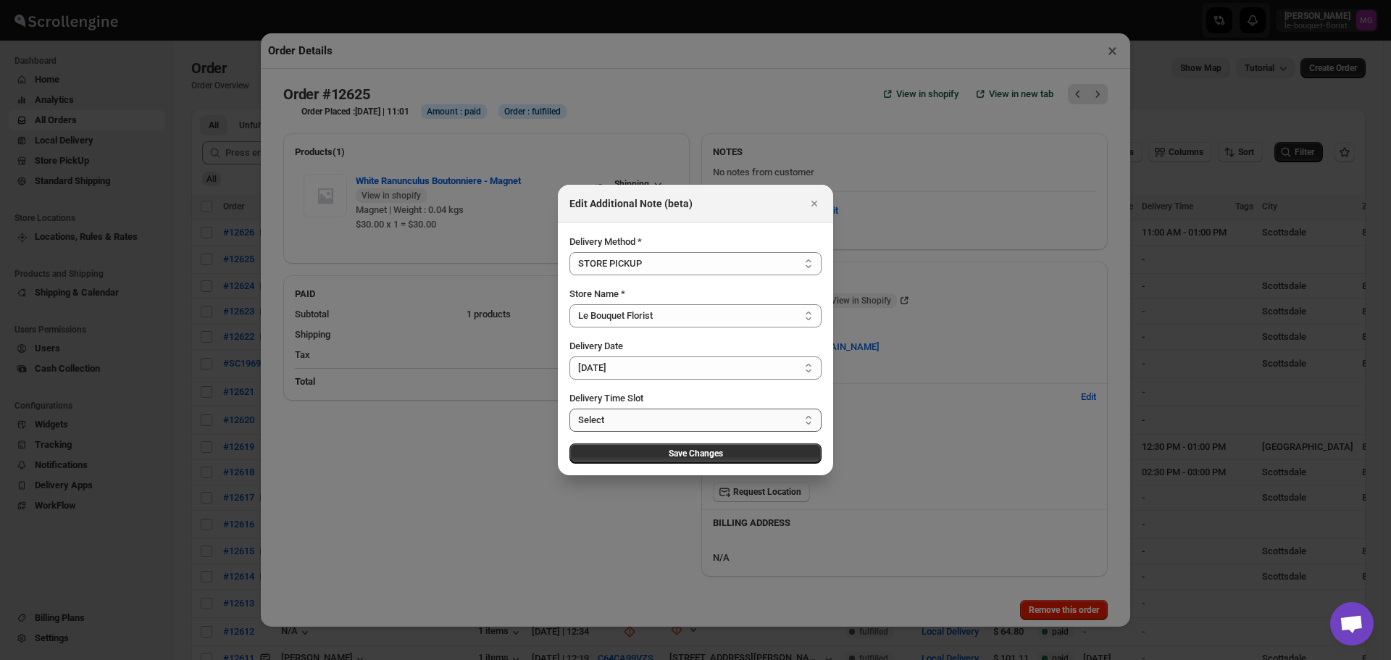
click at [603, 422] on select "Select 11:00 AM - 11:30 AM 11:30 AM - 12:00 PM 12:00 PM - 12:30 PM 12:30 PM - 0…" at bounding box center [695, 420] width 252 height 23
select select "671932030ed43f03ce62be9f"
click at [569, 409] on select "Select 11:00 AM - 11:30 AM 11:30 AM - 12:00 PM 12:00 PM - 12:30 PM 12:30 PM - 0…" at bounding box center [695, 420] width 252 height 23
click at [622, 456] on button "Save Changes" at bounding box center [695, 453] width 252 height 20
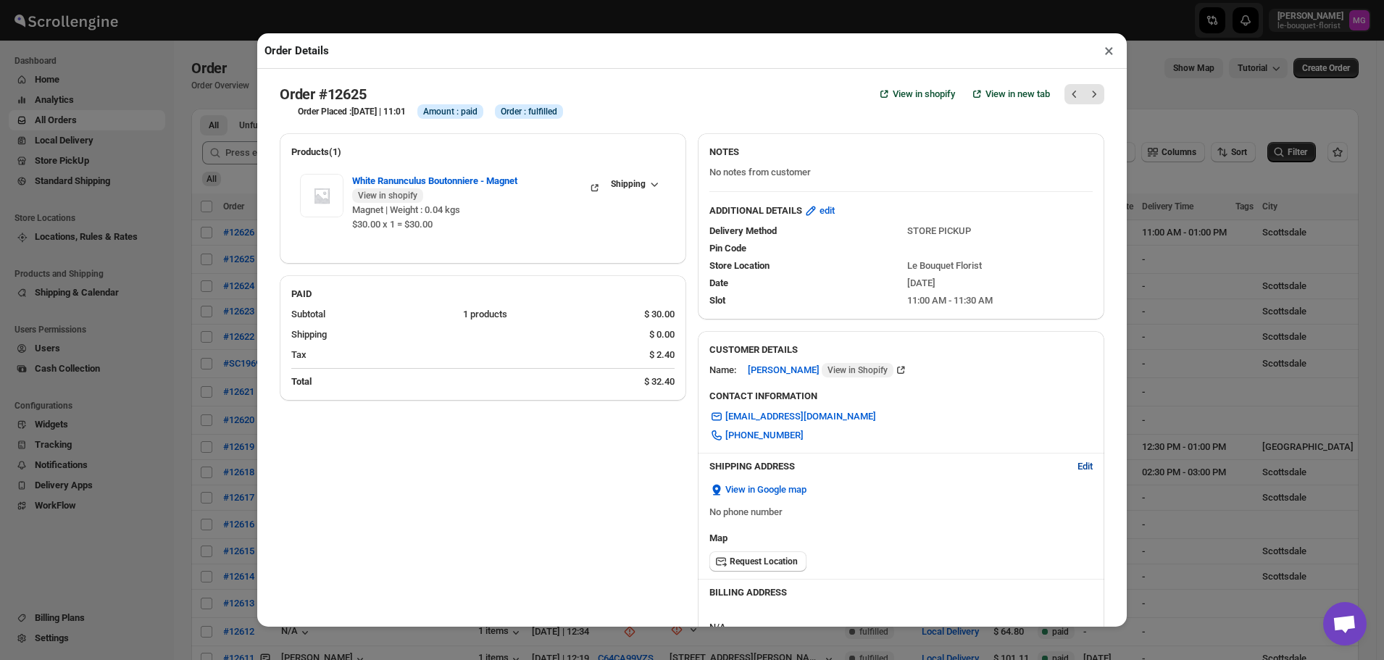
click at [1077, 469] on span "Edit" at bounding box center [1084, 466] width 15 height 14
select select "US"
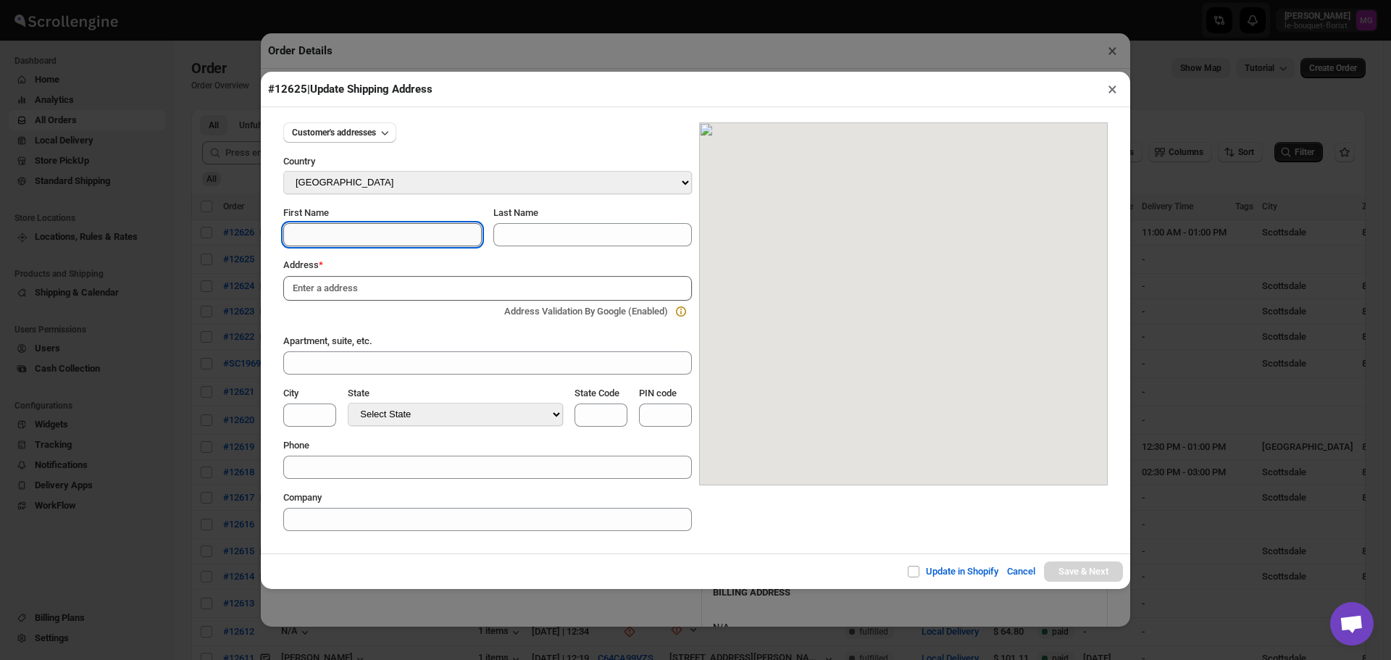
click at [297, 235] on input "First Name" at bounding box center [382, 234] width 199 height 23
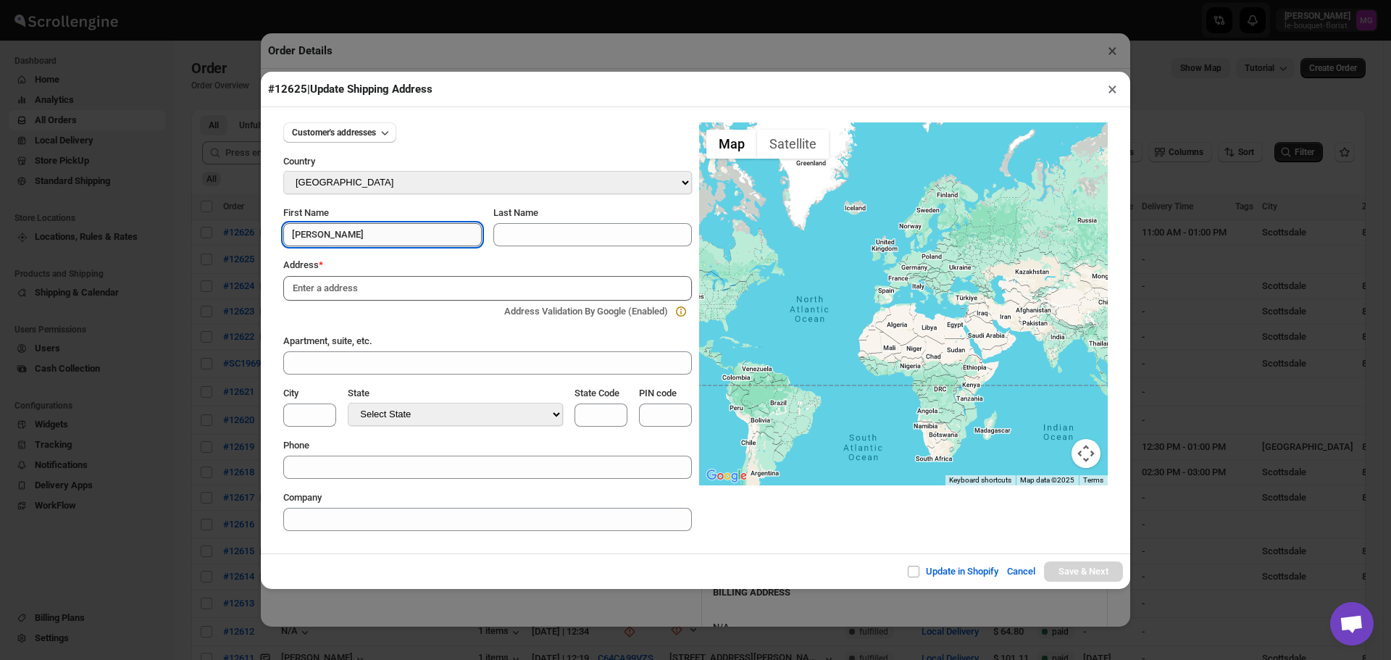
type input "[PERSON_NAME]"
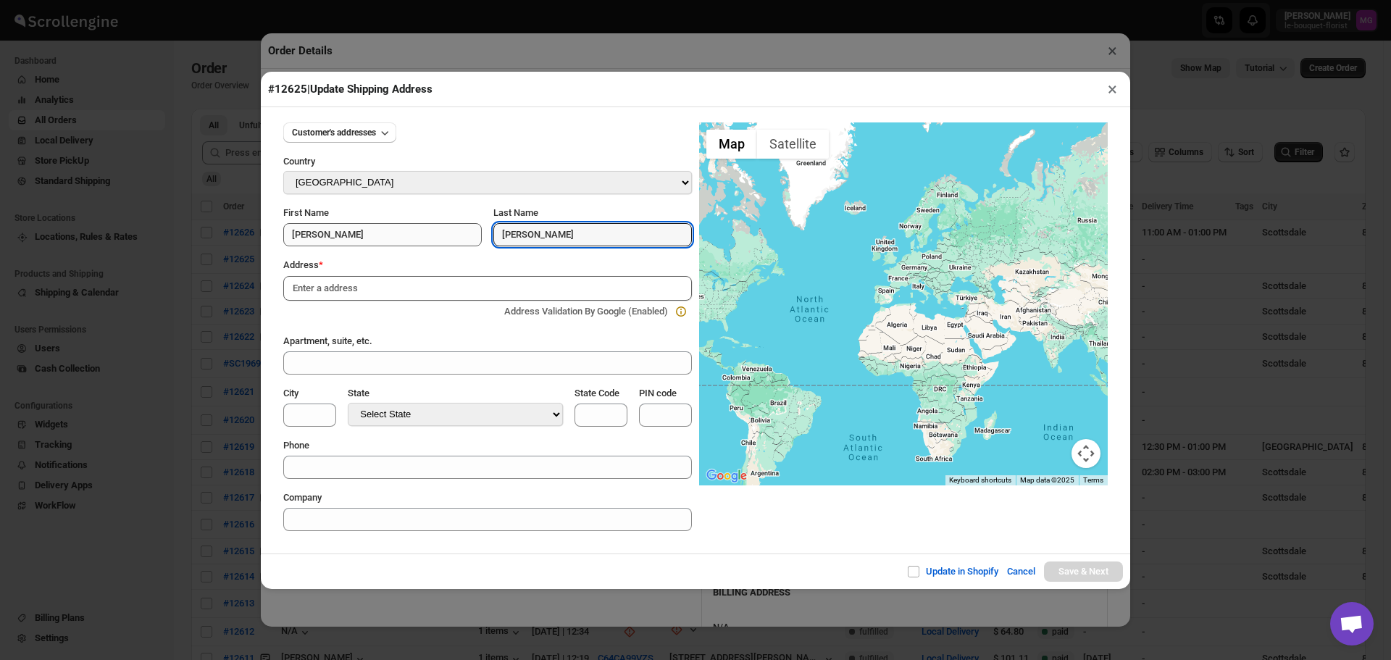
type input "[PERSON_NAME]"
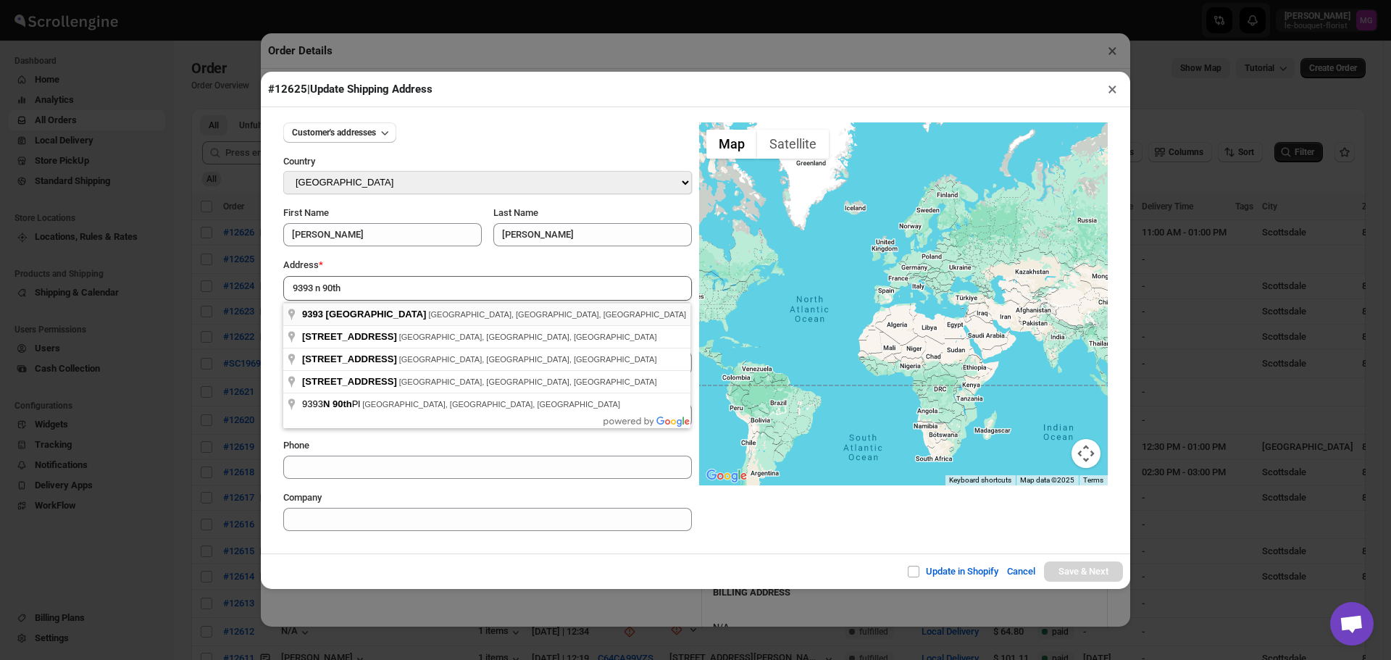
type input "[STREET_ADDRESS]"
type input "[GEOGRAPHIC_DATA]"
select select "[US_STATE]"
type input "AZ"
type input "85258"
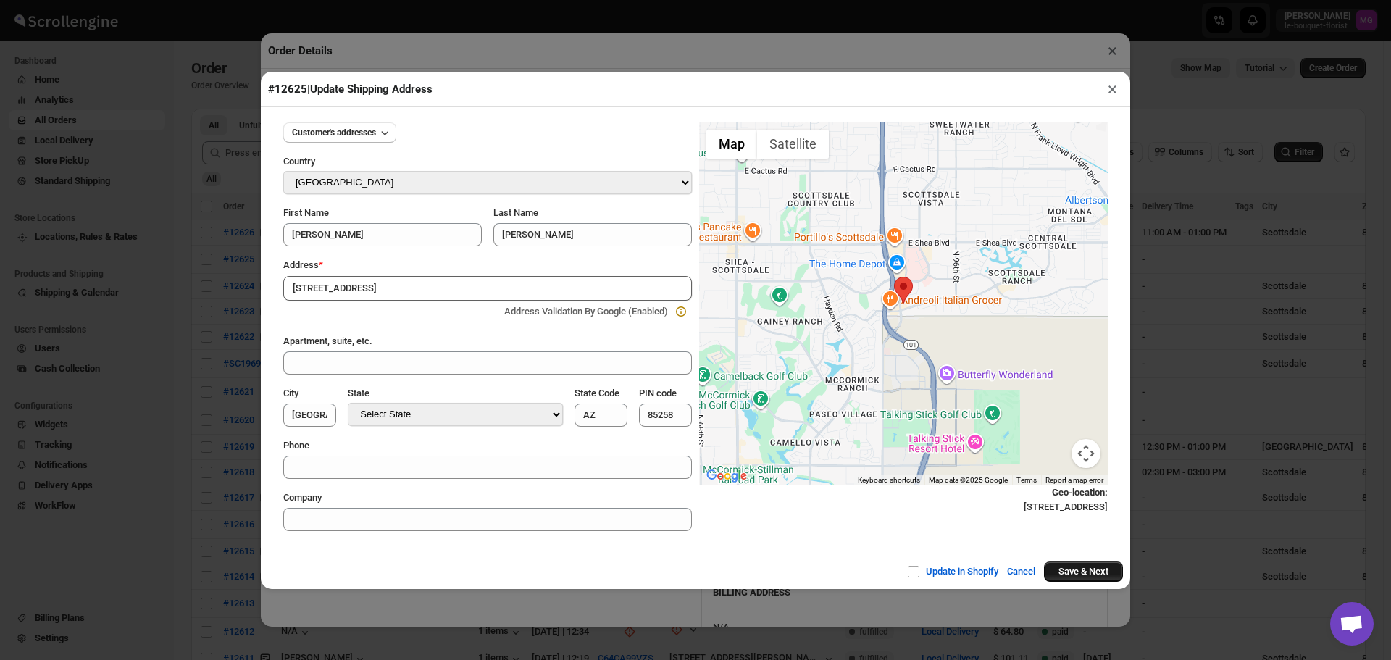
click at [1106, 579] on button "Save & Next" at bounding box center [1083, 572] width 79 height 20
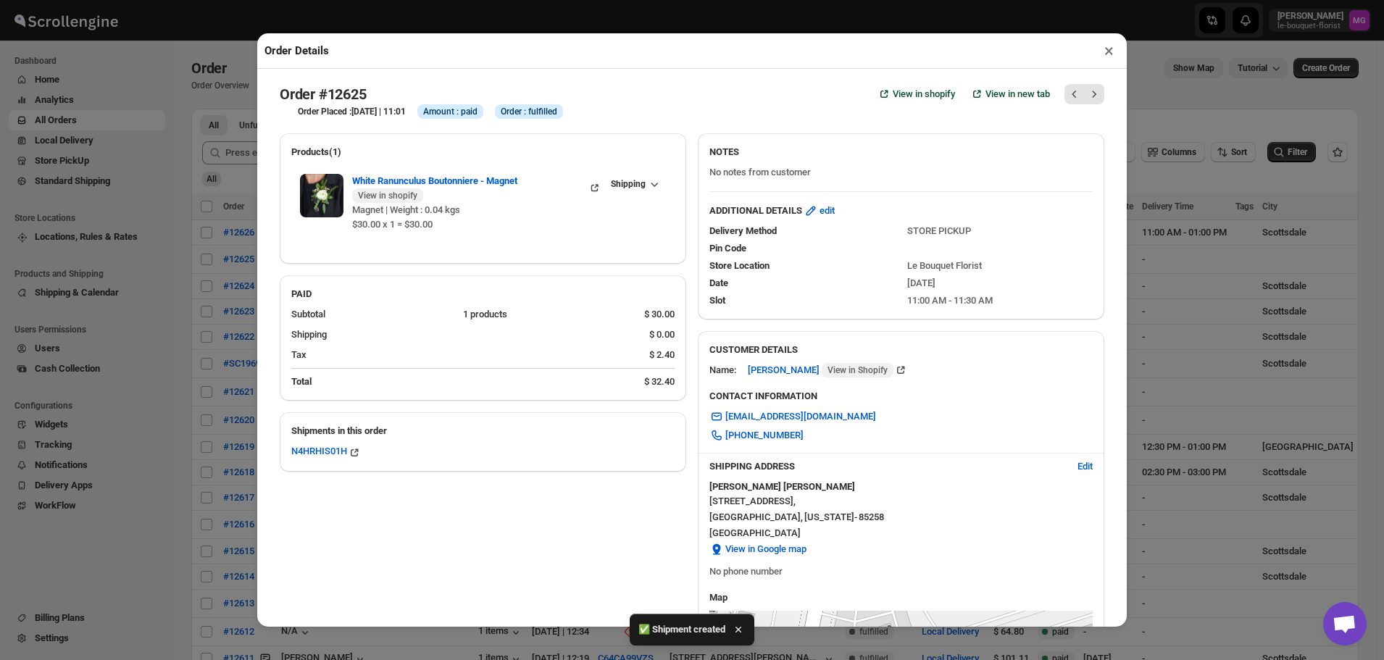
click at [1101, 51] on button "×" at bounding box center [1108, 51] width 21 height 20
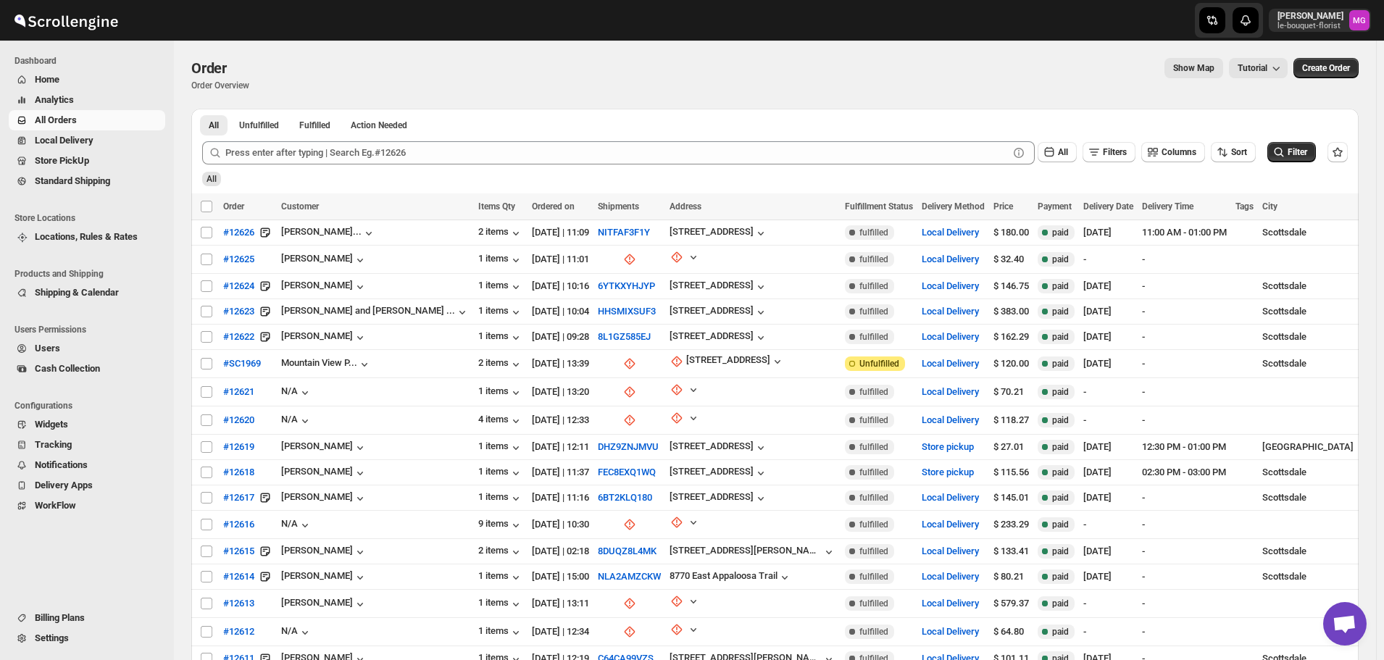
click at [72, 153] on link "Store PickUp" at bounding box center [87, 161] width 156 height 20
